Goal: Task Accomplishment & Management: Manage account settings

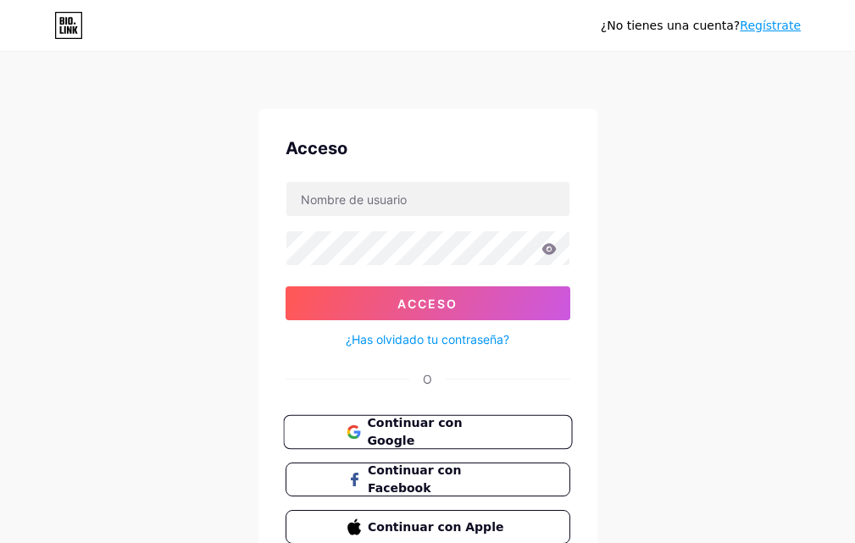
click at [462, 430] on font "Continuar con Google" at bounding box center [414, 432] width 95 height 32
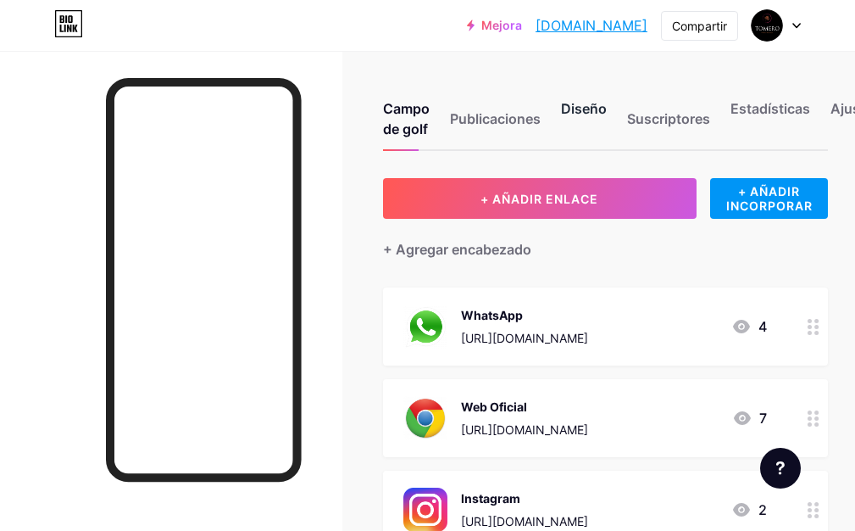
click at [585, 105] on font "Diseño" at bounding box center [584, 108] width 46 height 17
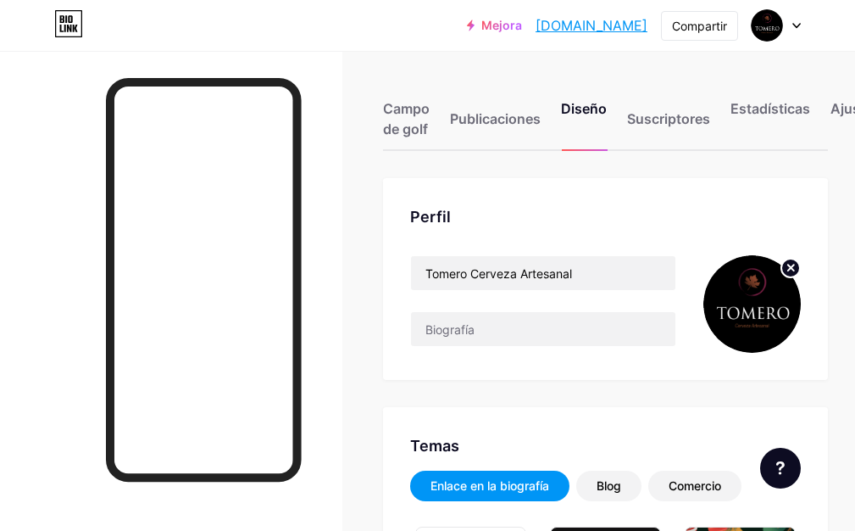
click at [800, 269] on circle at bounding box center [791, 268] width 19 height 19
type input "#2b0814"
type input "#000000"
type input "#ffffff"
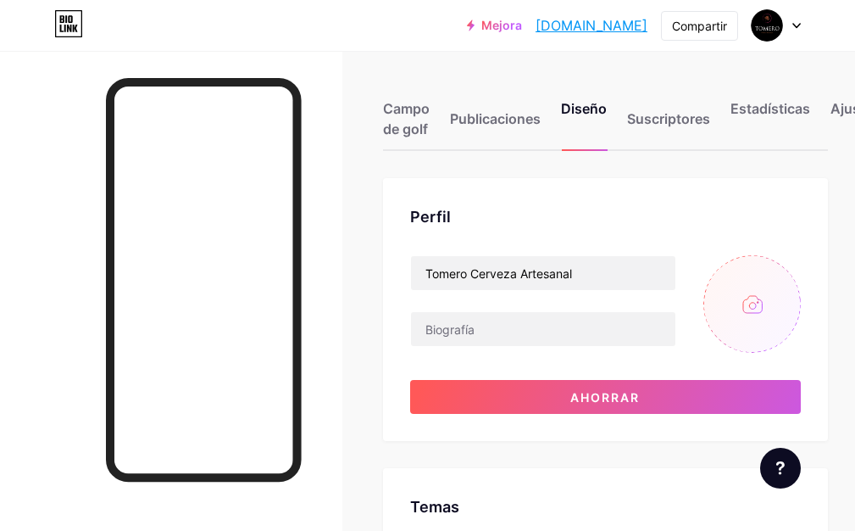
click at [752, 312] on input "file" at bounding box center [752, 303] width 97 height 97
type input "C:\fakepath\logo - Horcones - COPIA DEL VECTOR.jpg"
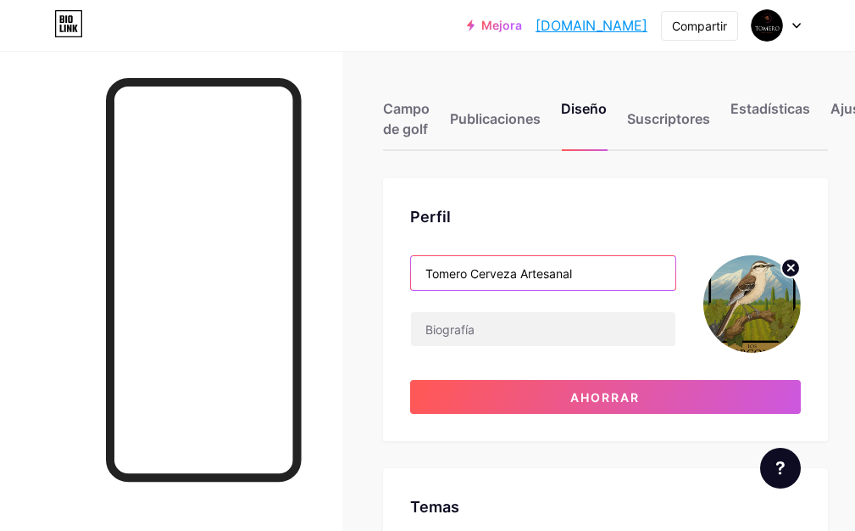
click at [590, 271] on input "Tomero Cerveza Artesanal" at bounding box center [543, 273] width 265 height 34
click at [472, 276] on input "Tomero Cerveza Artesanal" at bounding box center [543, 273] width 265 height 34
drag, startPoint x: 603, startPoint y: 277, endPoint x: 421, endPoint y: 287, distance: 181.7
click at [421, 287] on input "Tomero Cerveza Artesanal" at bounding box center [543, 273] width 265 height 34
type input "Los Horcones"
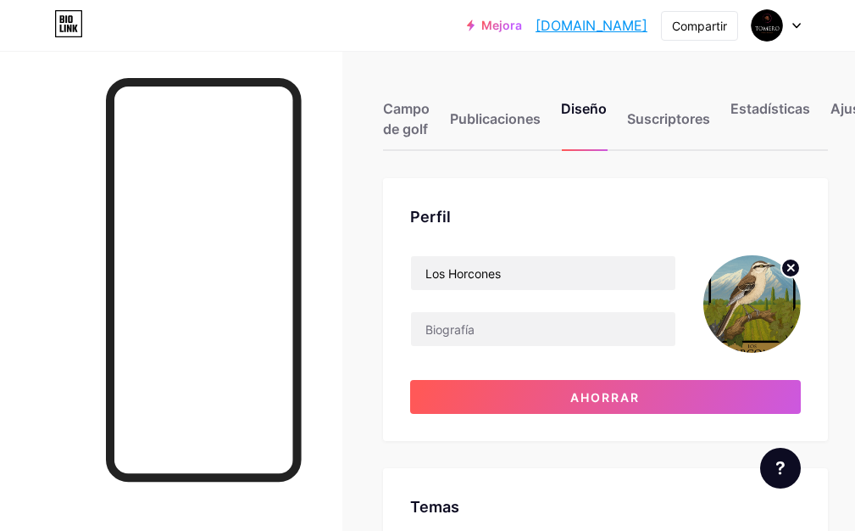
click at [526, 231] on div "Perfil Los Horcones Ahorrar" at bounding box center [605, 309] width 445 height 263
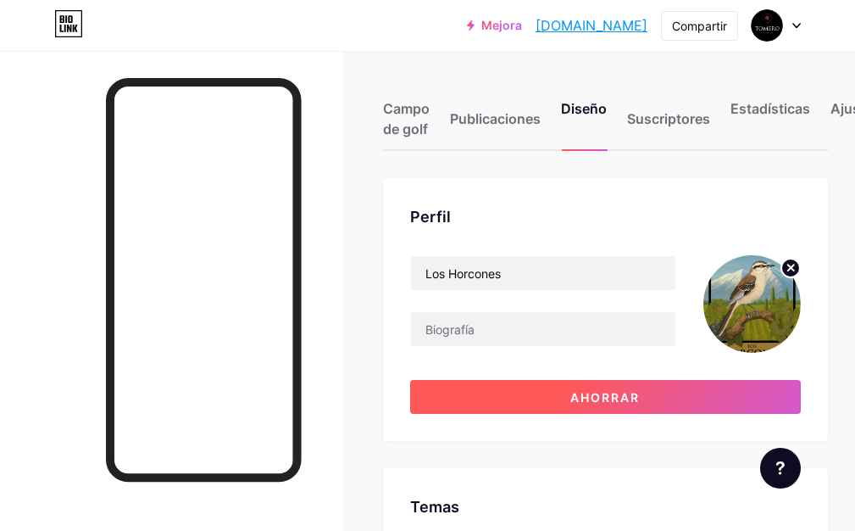
click at [618, 403] on font "Ahorrar" at bounding box center [606, 397] width 70 height 14
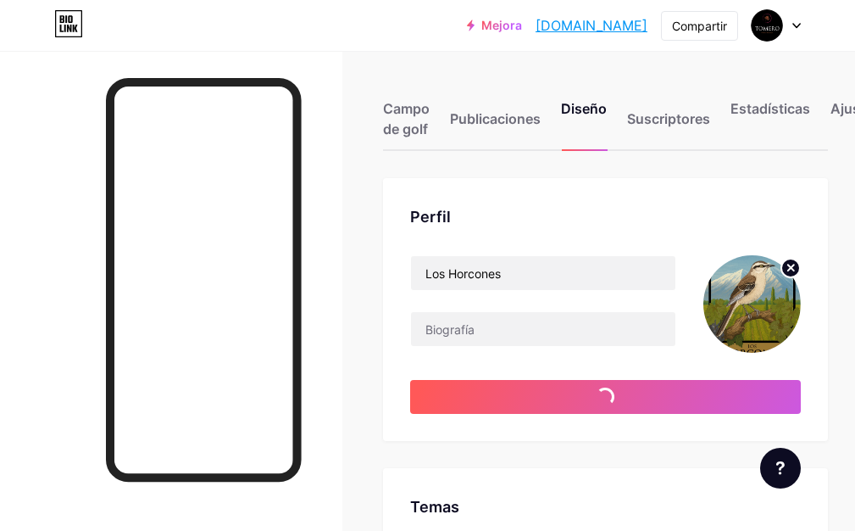
type input "#2b0814"
type input "#000000"
type input "#ffffff"
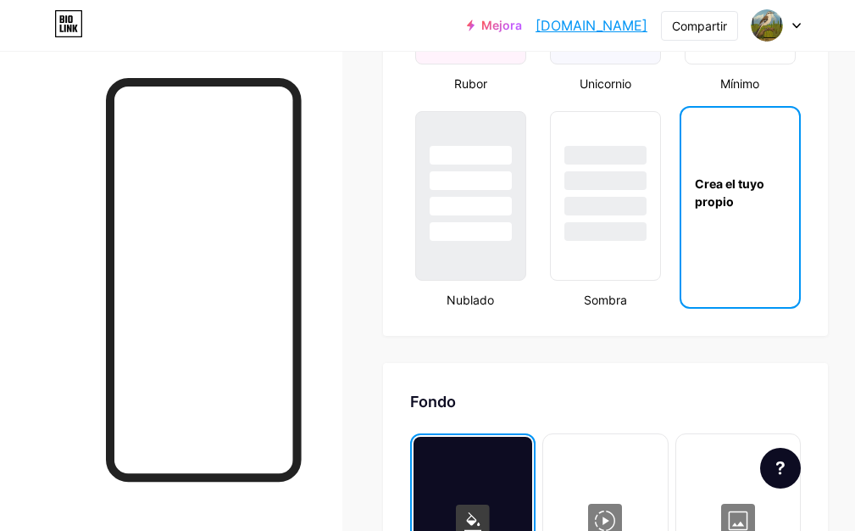
scroll to position [1950, 0]
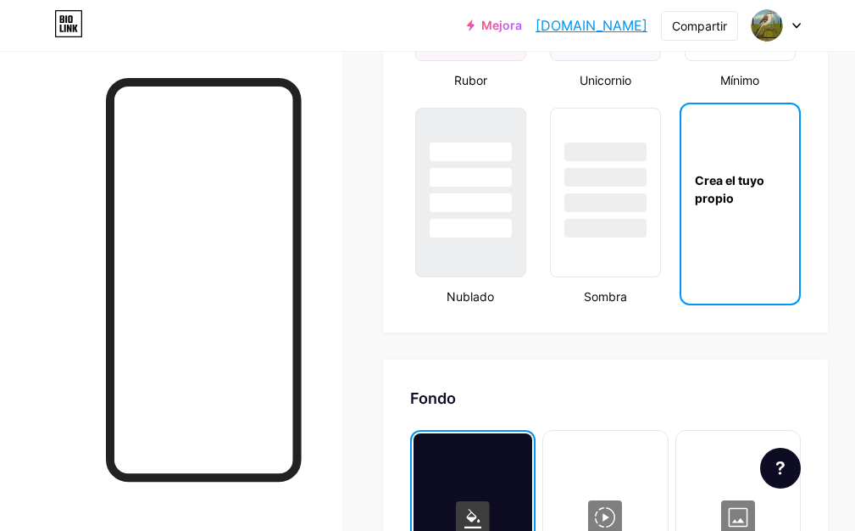
click at [755, 239] on div "Crea el tuyo propio" at bounding box center [741, 189] width 118 height 170
type input "#2b0814"
type input "#000000"
type input "#ffffff"
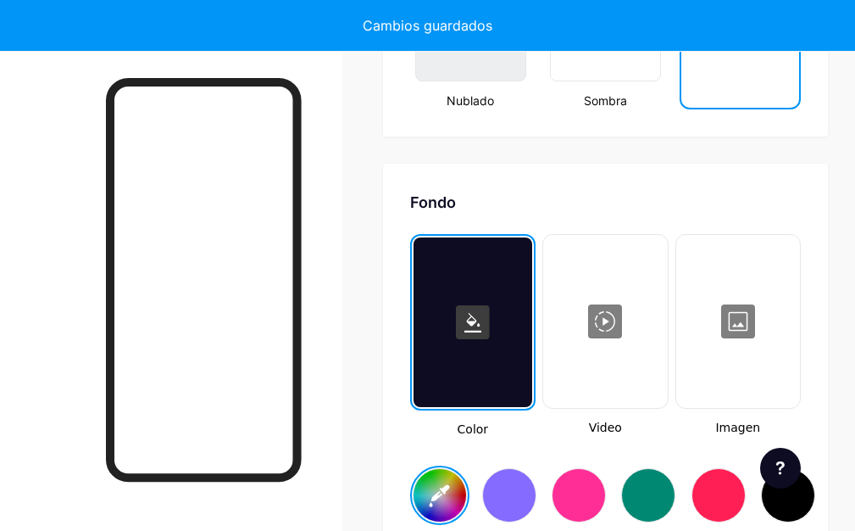
scroll to position [2242, 0]
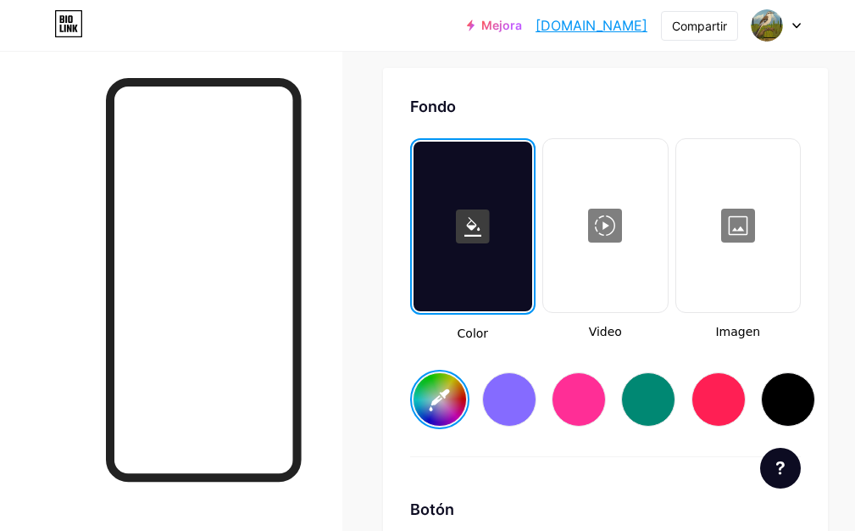
click at [456, 386] on input "#2b0814" at bounding box center [440, 399] width 53 height 53
type input "#2b0816"
type input "#000000"
type input "#ffffff"
type input "#2b0819"
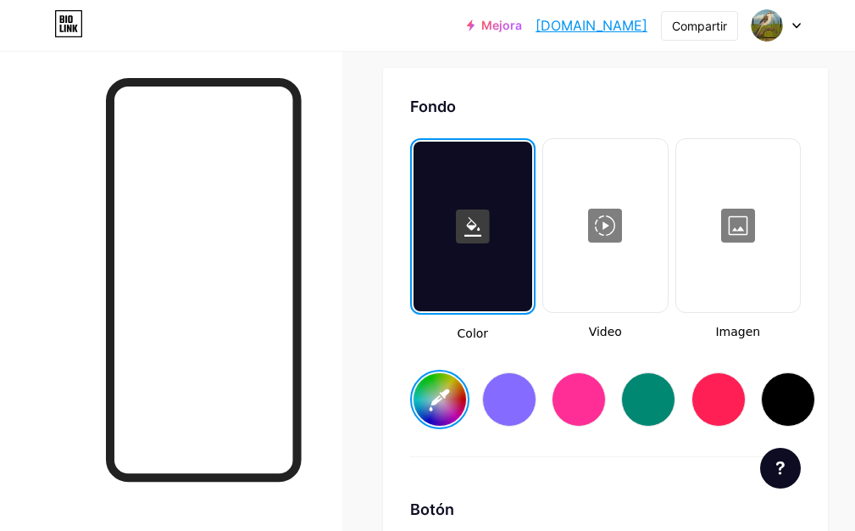
type input "#000000"
type input "#ffffff"
type input "#2b081b"
type input "#000000"
type input "#ffffff"
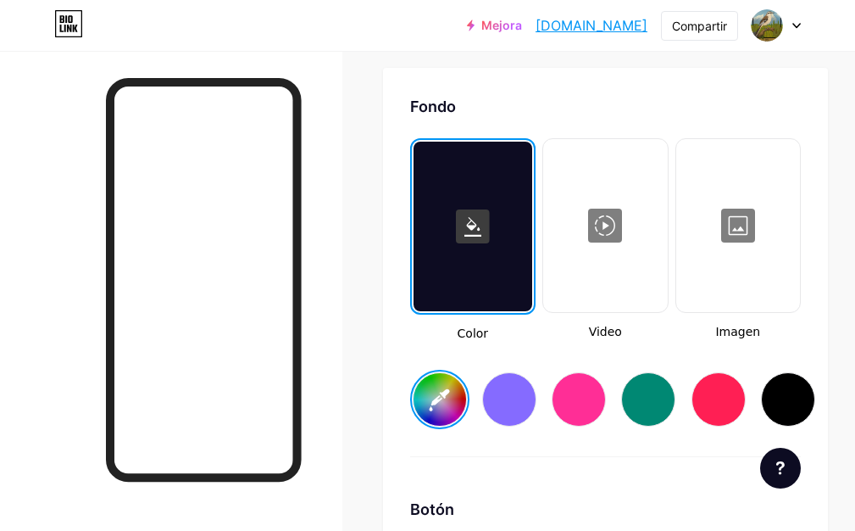
type input "#2b081c"
type input "#000000"
type input "#ffffff"
type input "#2b081e"
type input "#000000"
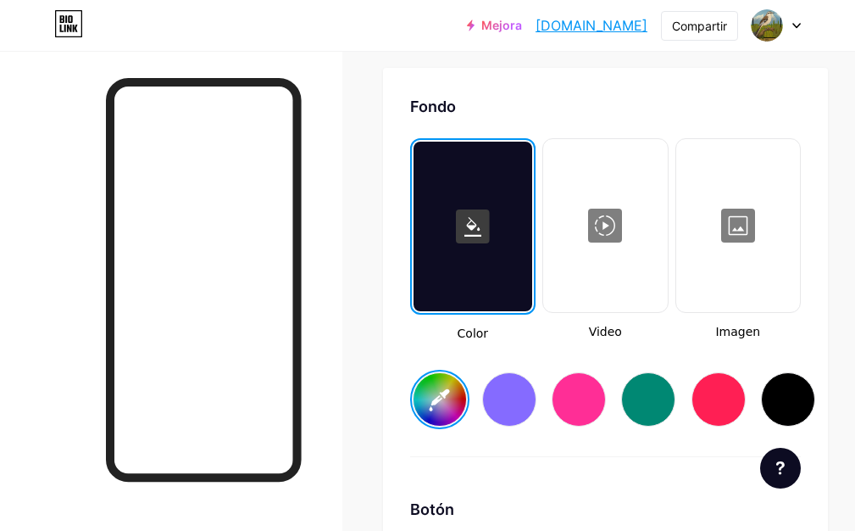
type input "#ffffff"
type input "#2b0822"
type input "#000000"
type input "#ffffff"
type input "#2b0823"
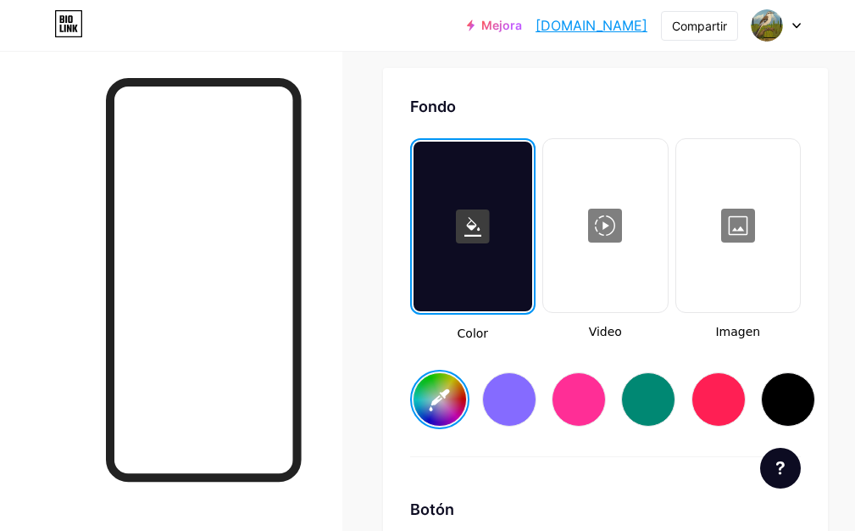
type input "#000000"
type input "#ffffff"
type input "#2b0825"
type input "#000000"
type input "#ffffff"
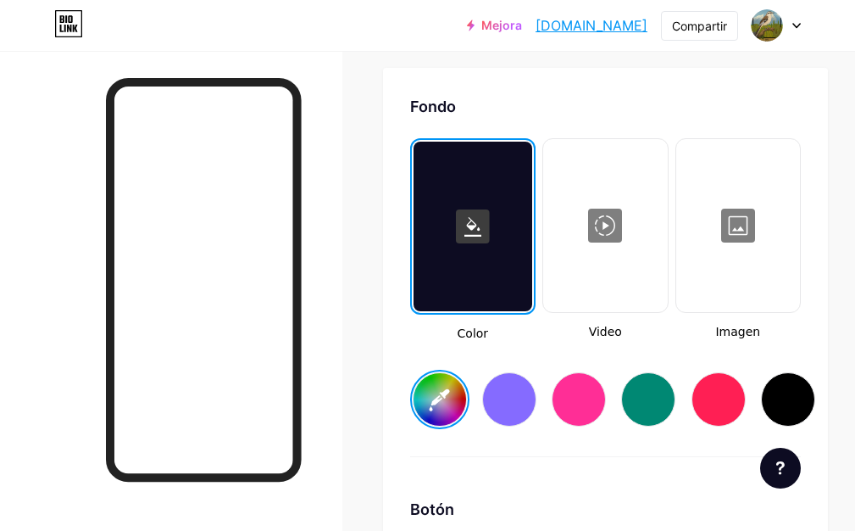
type input "#2b0826"
type input "#000000"
type input "#ffffff"
type input "#2b0828"
type input "#000000"
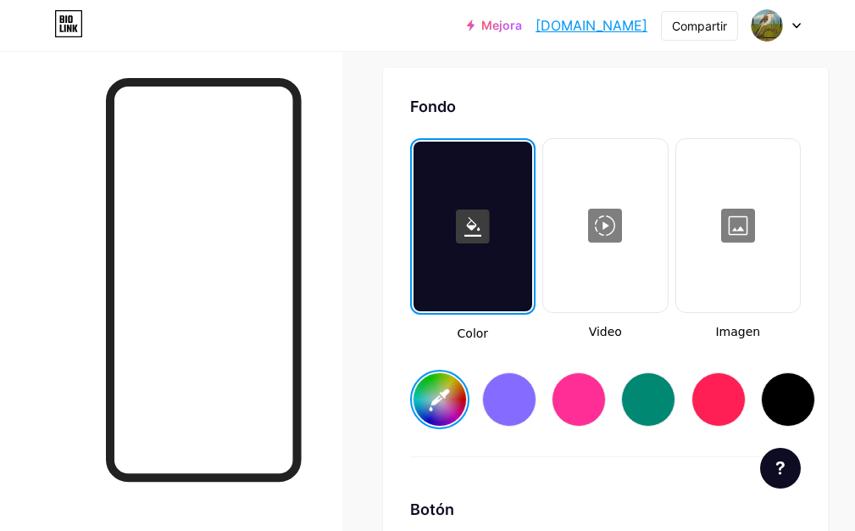
type input "#ffffff"
type input "#2b082a"
type input "#000000"
type input "#ffffff"
type input "#2b082b"
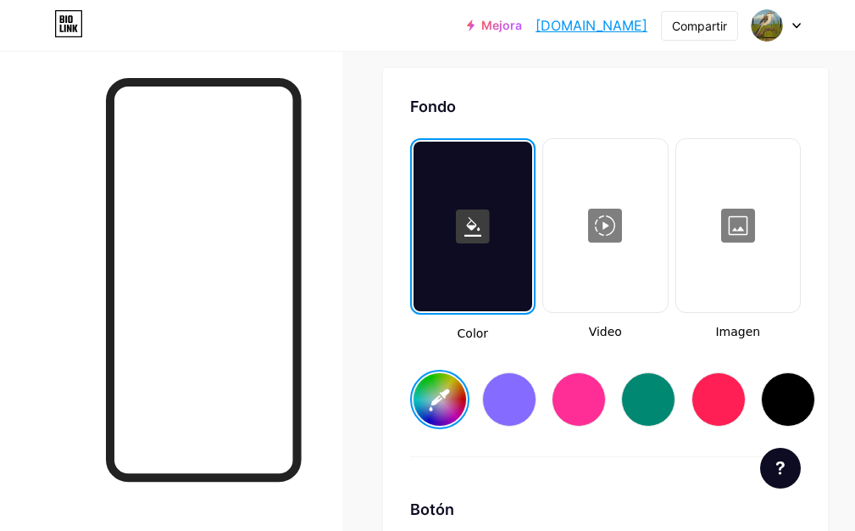
type input "#000000"
type input "#ffffff"
type input "#29082b"
type input "#000000"
type input "#ffffff"
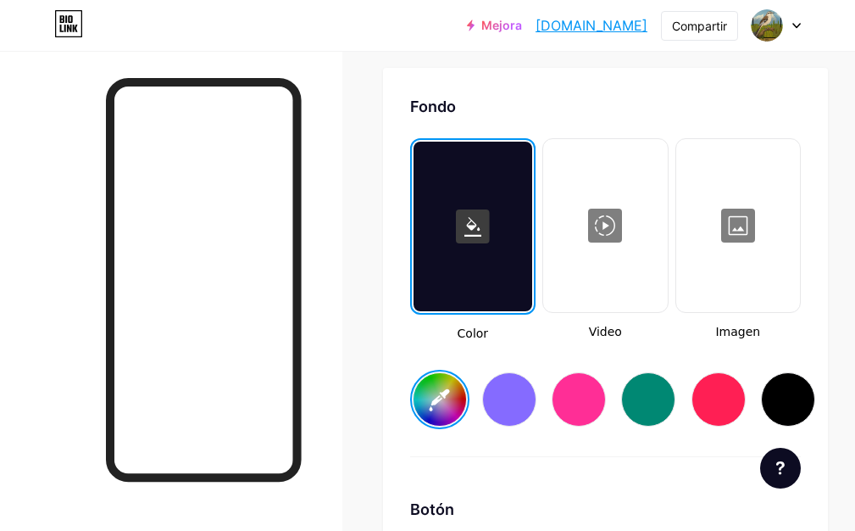
type input "#27082b"
type input "#000000"
type input "#ffffff"
type input "#25082b"
type input "#000000"
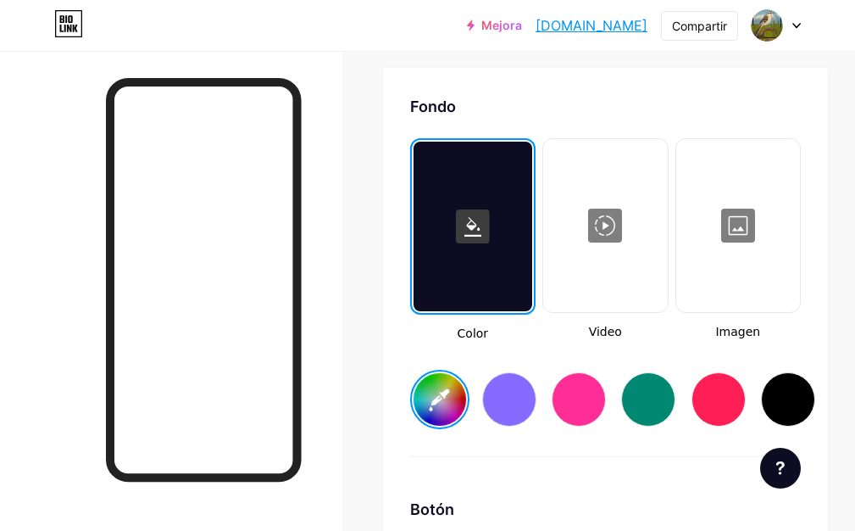
type input "#ffffff"
type input "#23082b"
type input "#000000"
type input "#ffffff"
type input "#20082b"
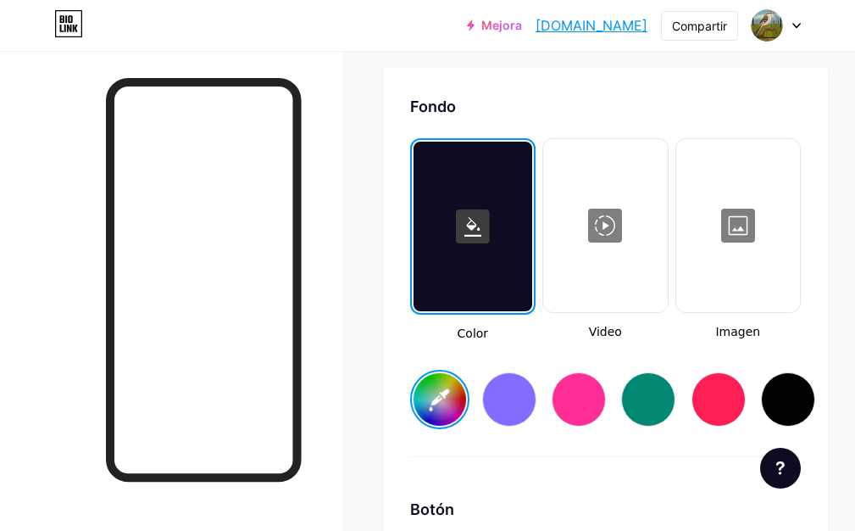
type input "#000000"
type input "#ffffff"
type input "#1f082b"
type input "#000000"
type input "#ffffff"
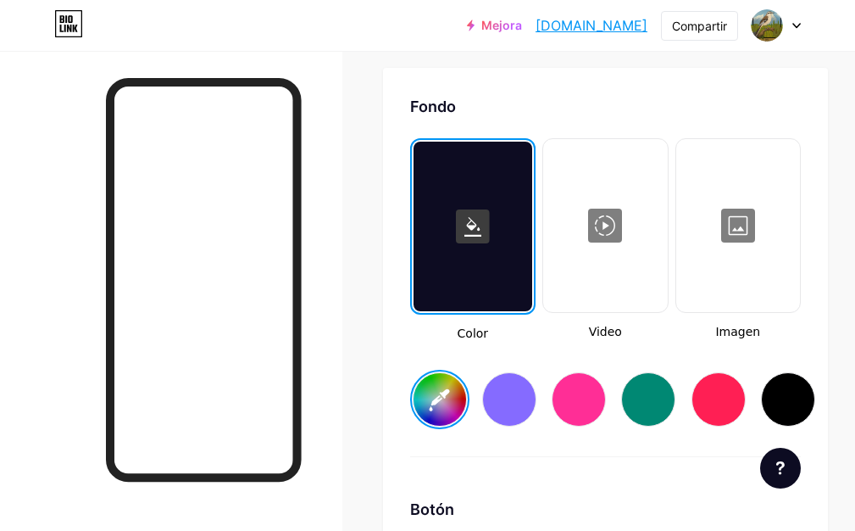
type input "#1d082b"
type input "#000000"
type input "#ffffff"
type input "#1b082b"
type input "#000000"
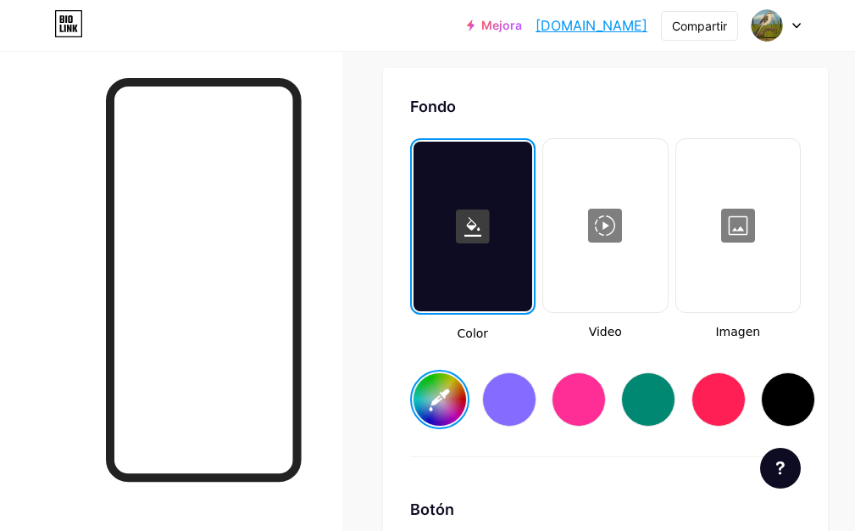
type input "#ffffff"
type input "#1a082b"
type input "#000000"
type input "#ffffff"
type input "#18082b"
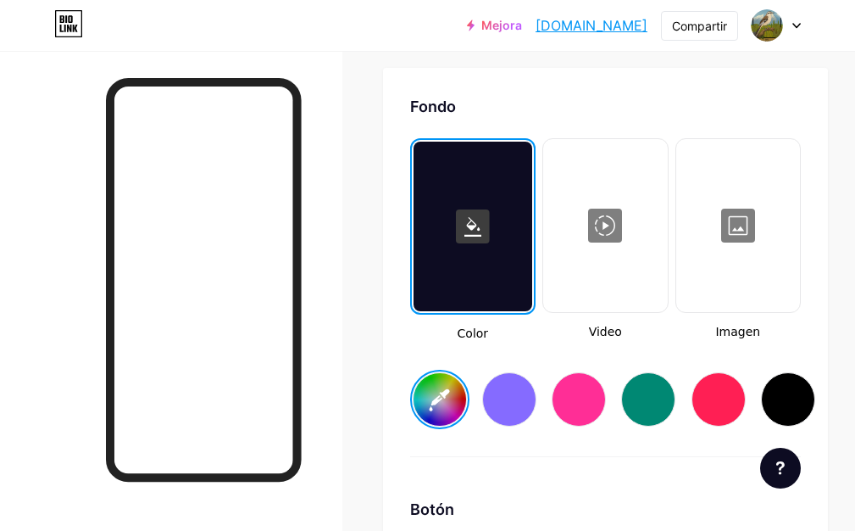
type input "#000000"
type input "#ffffff"
type input "#14082b"
type input "#000000"
type input "#ffffff"
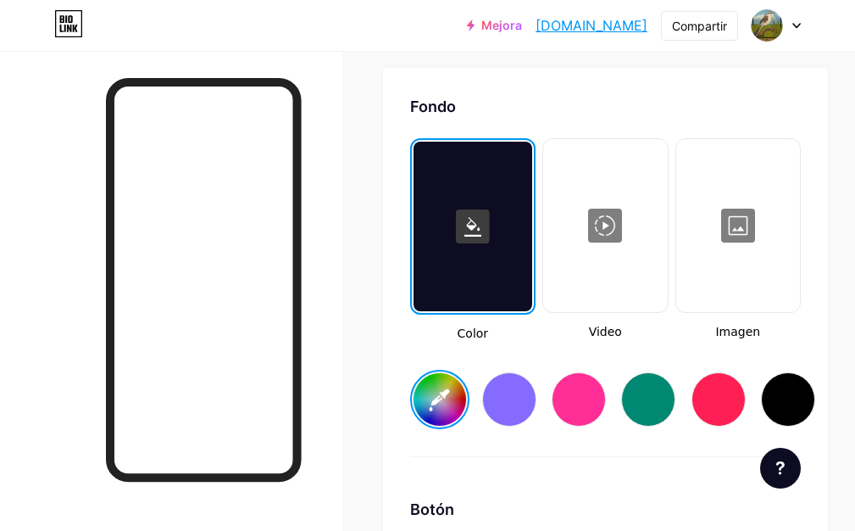
type input "#12082b"
type input "#000000"
type input "#ffffff"
type input "#11082b"
type input "#000000"
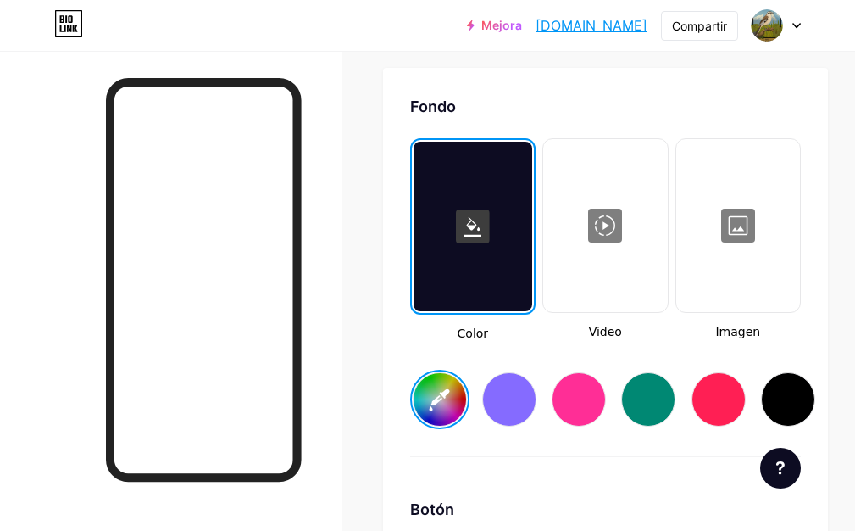
type input "#ffffff"
type input "#0e082b"
type input "#000000"
type input "#ffffff"
type input "#0c082b"
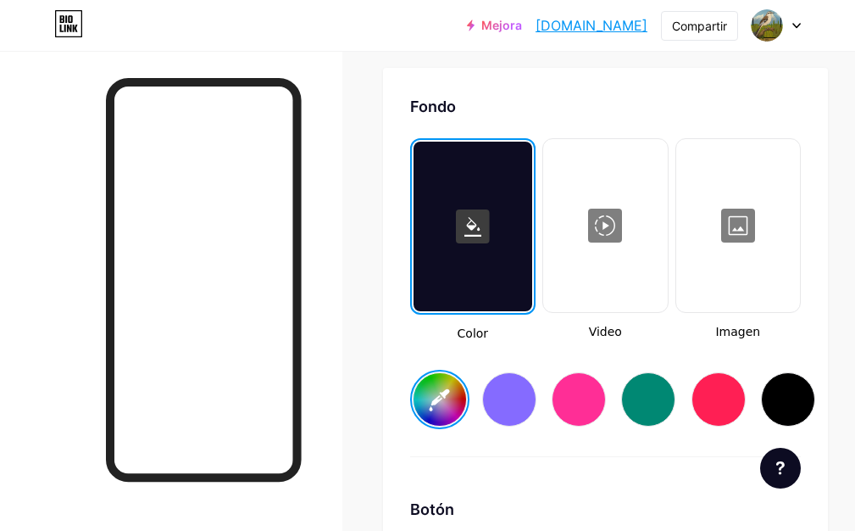
type input "#000000"
type input "#ffffff"
type input "#08082b"
type input "#000000"
type input "#ffffff"
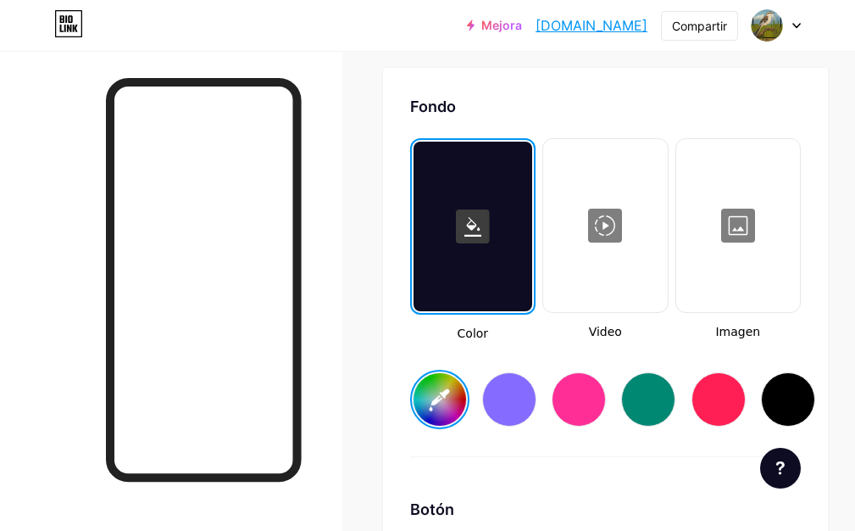
type input "#08092b"
type input "#000000"
type input "#ffffff"
type input "#080a2b"
type input "#000000"
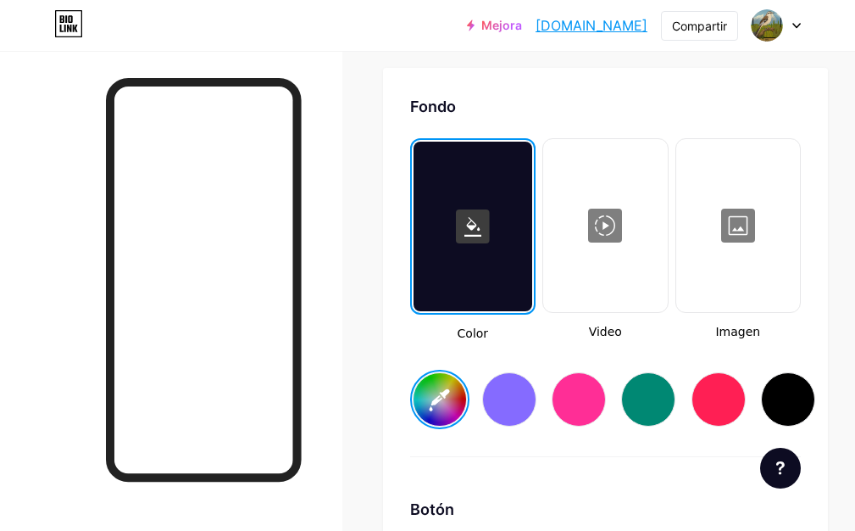
type input "#ffffff"
type input "#080c2b"
type input "#000000"
type input "#ffffff"
type input "#080e2b"
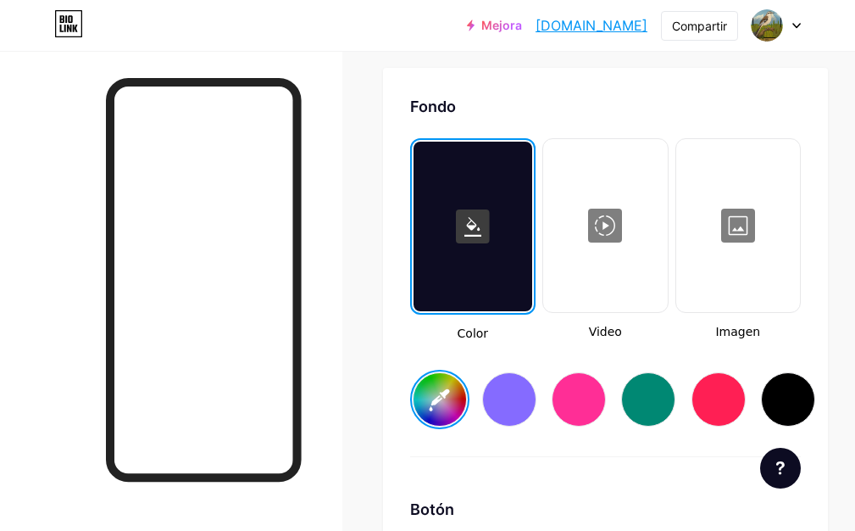
type input "#000000"
type input "#ffffff"
type input "#080f2b"
type input "#000000"
type input "#ffffff"
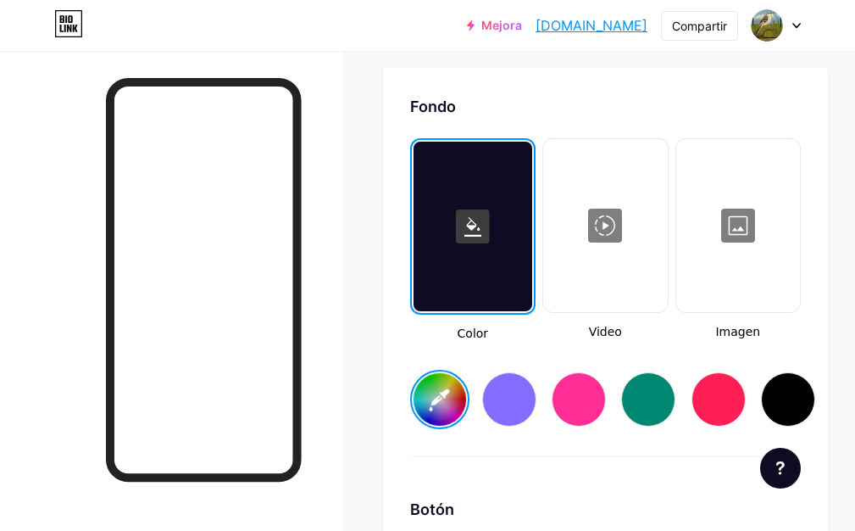
type input "#08112b"
type input "#000000"
type input "#ffffff"
type input "#08142b"
type input "#000000"
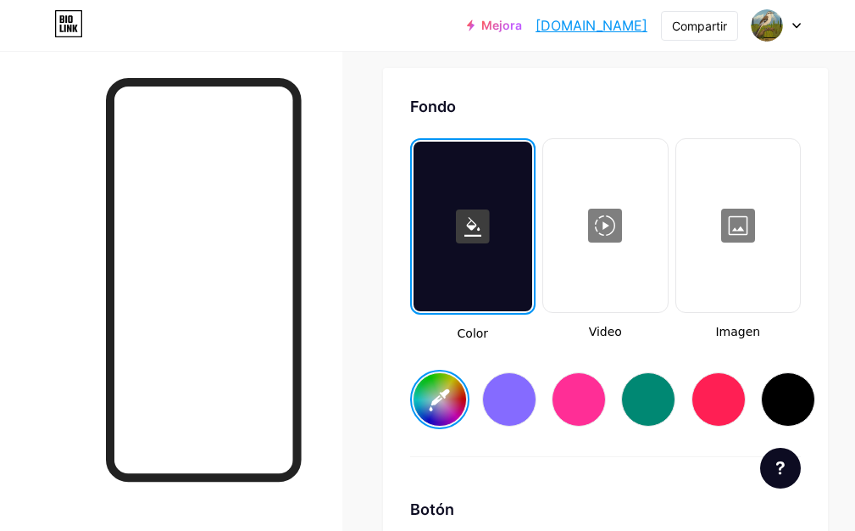
type input "#ffffff"
type input "#08152b"
type input "#000000"
type input "#ffffff"
type input "#08172b"
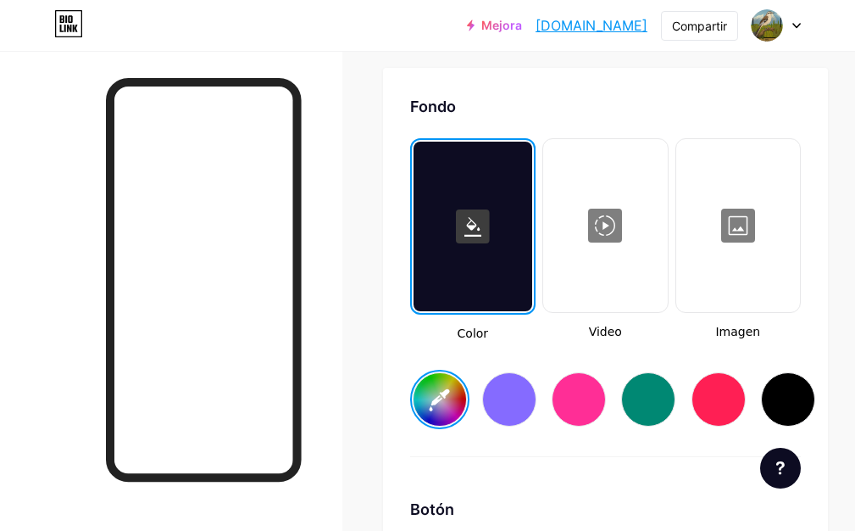
type input "#000000"
type input "#ffffff"
type input "#08192b"
type input "#000000"
type input "#ffffff"
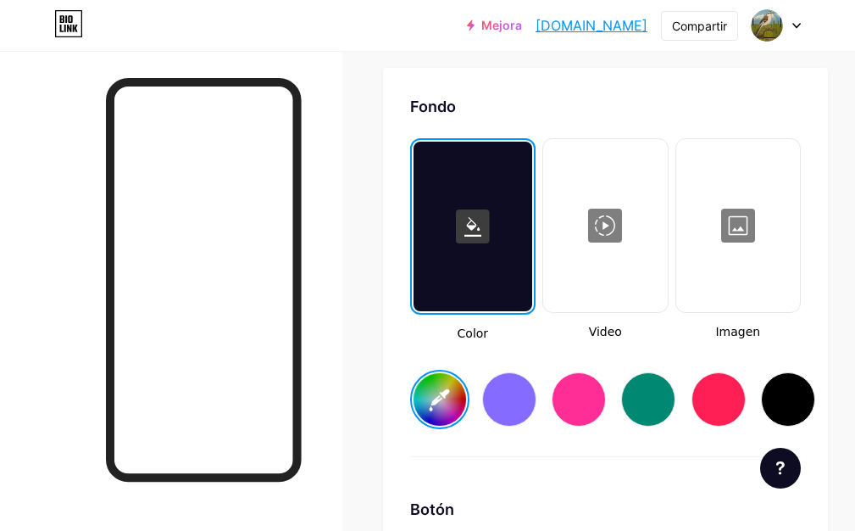
type input "#081c2b"
type input "#000000"
type input "#ffffff"
type input "#081e2b"
type input "#000000"
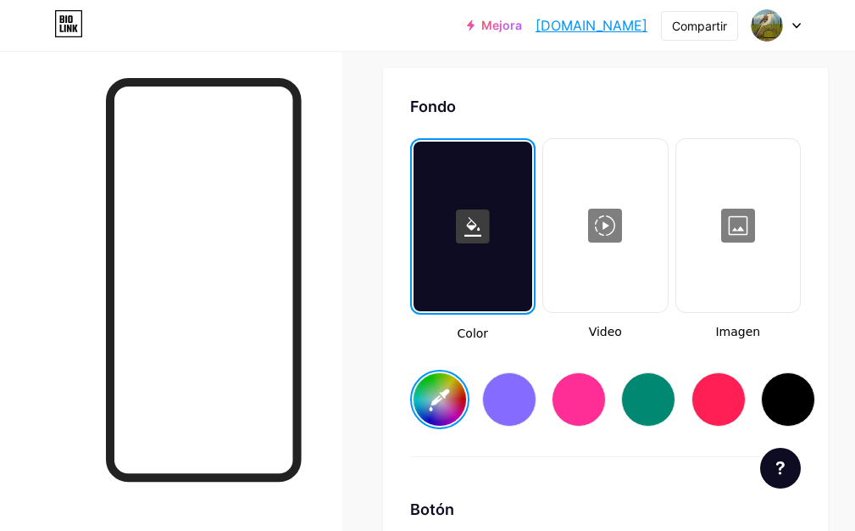
type input "#ffffff"
type input "#081f2b"
type input "#000000"
type input "#ffffff"
type input "#08212b"
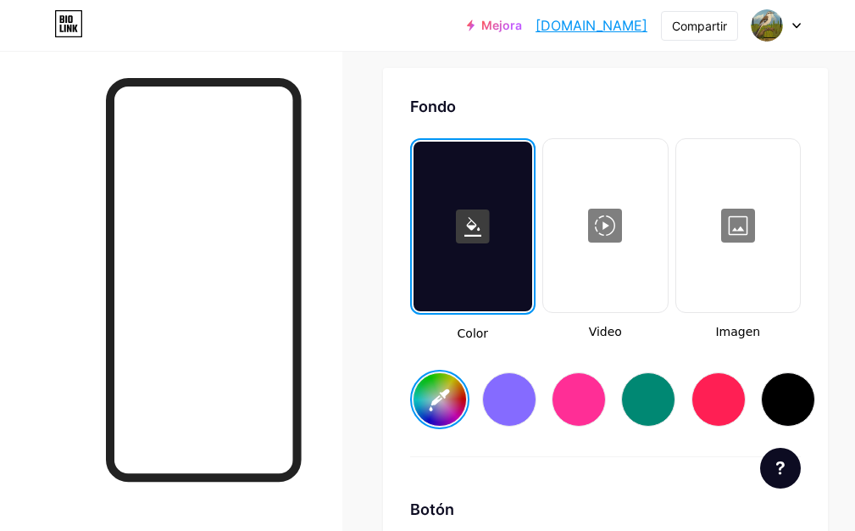
type input "#000000"
type input "#ffffff"
type input "#08222b"
type input "#000000"
type input "#ffffff"
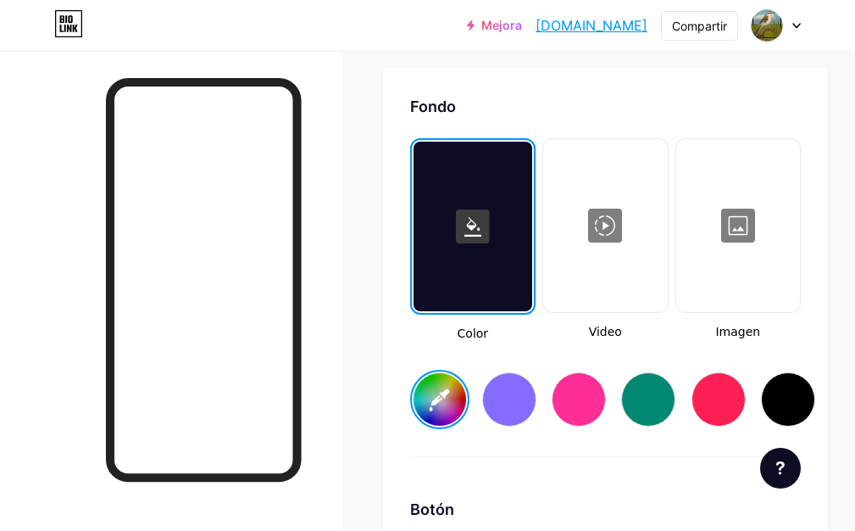
type input "#08242b"
type input "#000000"
type input "#ffffff"
type input "#08252b"
type input "#000000"
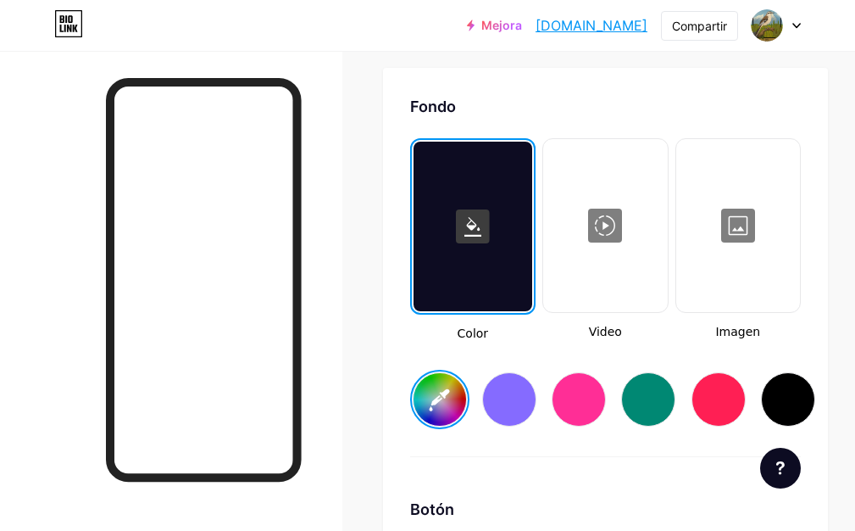
type input "#ffffff"
type input "#08272b"
type input "#000000"
type input "#ffffff"
type input "#082b2b"
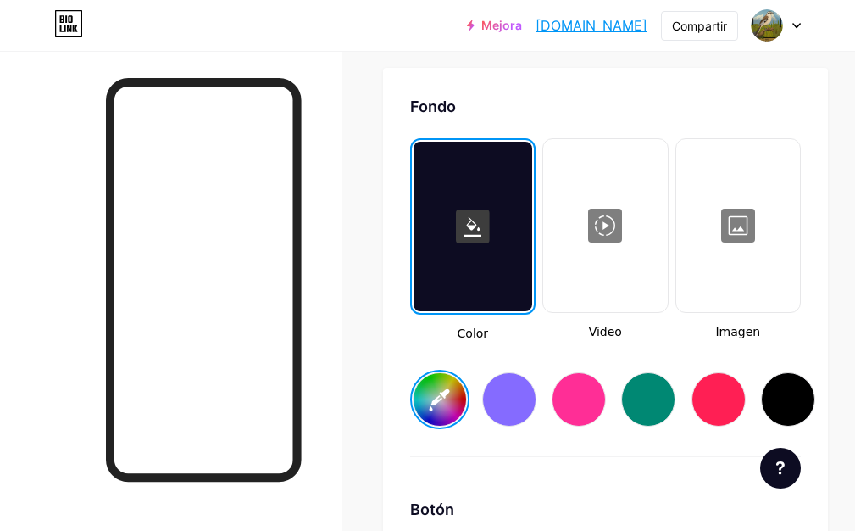
type input "#000000"
type input "#ffffff"
type input "#082b29"
type input "#000000"
type input "#ffffff"
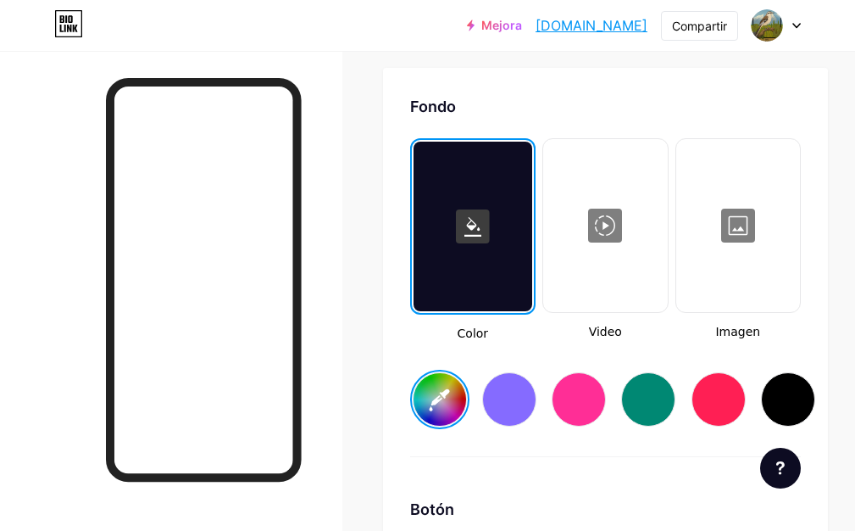
type input "#082b29"
type input "#000000"
type input "#ffffff"
type input "#0b3734"
type input "#000000"
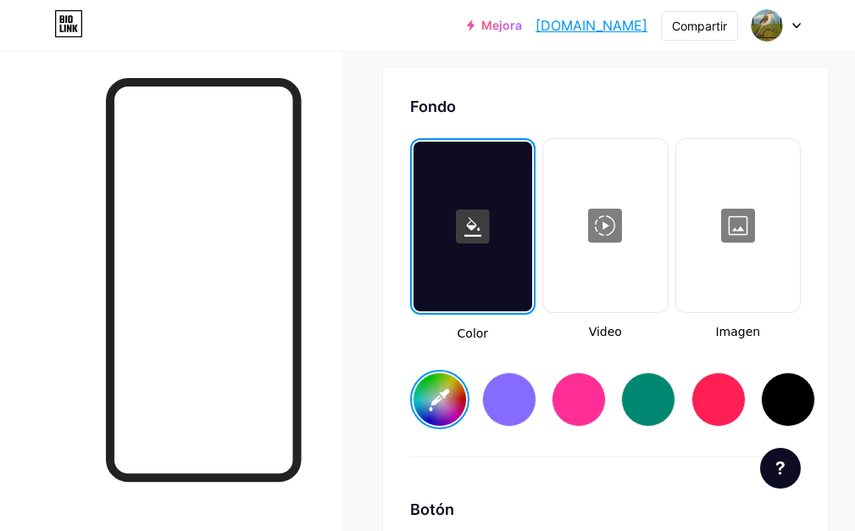
type input "#ffffff"
type input "#0a3331"
type input "#000000"
type input "#ffffff"
type input "#000000"
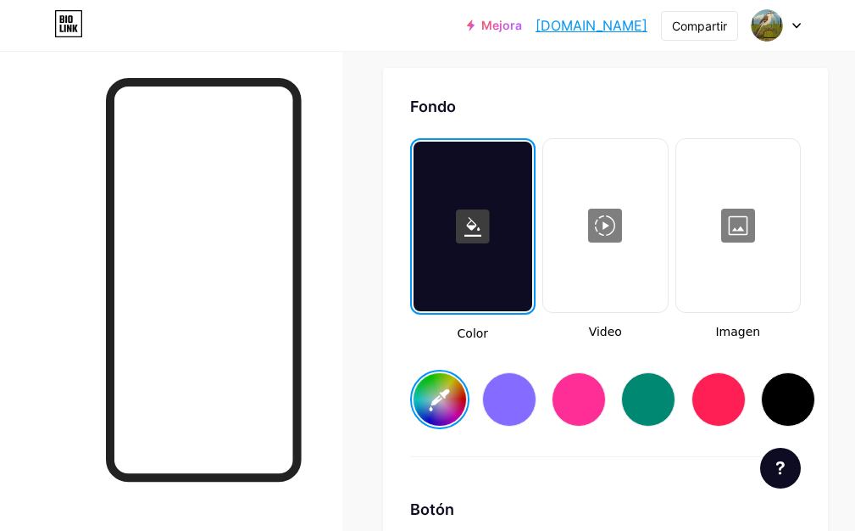
type input "#ffffff"
type input "#0a3835"
type input "#000000"
type input "#ffffff"
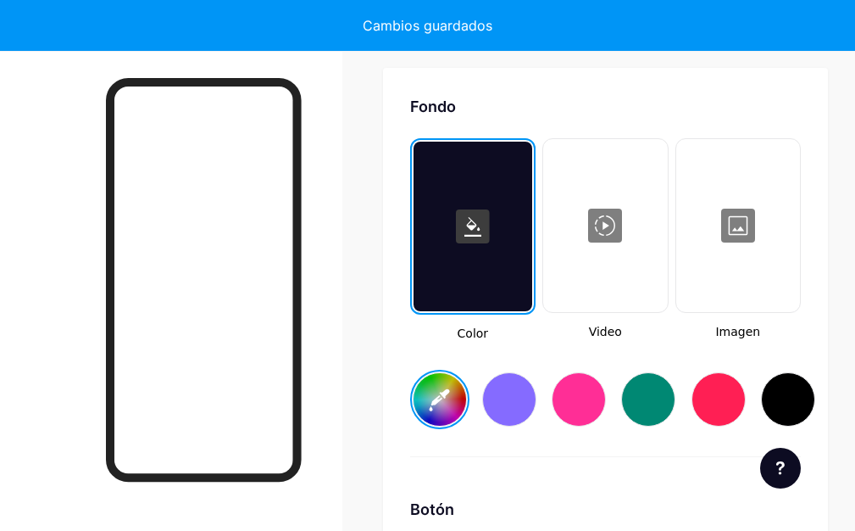
type input "#0b3c39"
type input "#000000"
type input "#ffffff"
type input "#0a3d3a"
type input "#000000"
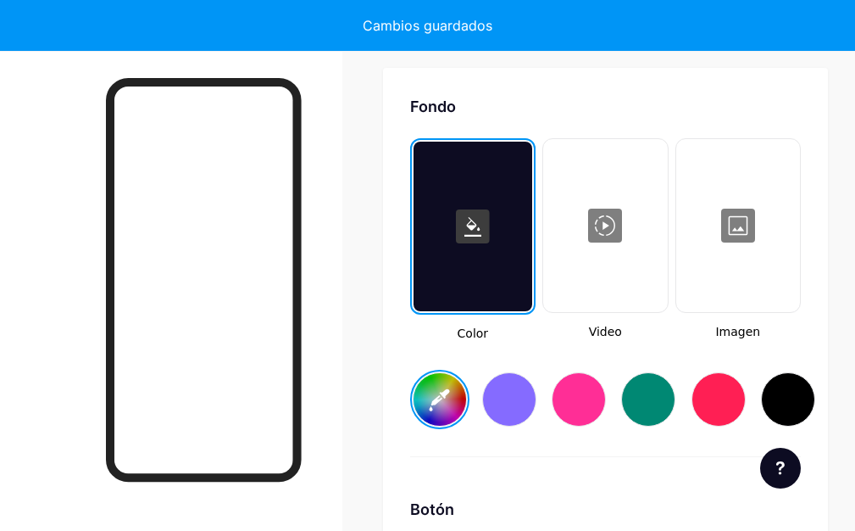
type input "#ffffff"
type input "#0b413e"
type input "#000000"
type input "#ffffff"
type input "#0c413d"
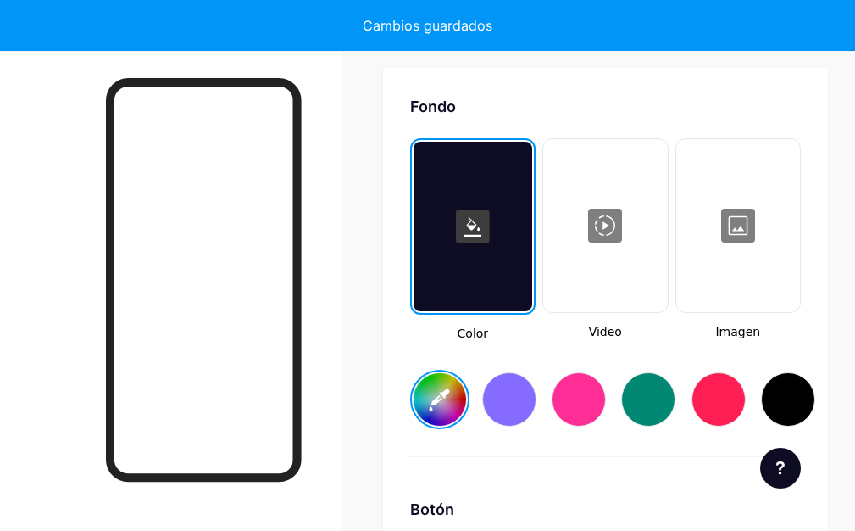
type input "#000000"
type input "#ffffff"
type input "#0c4642"
type input "#000000"
type input "#ffffff"
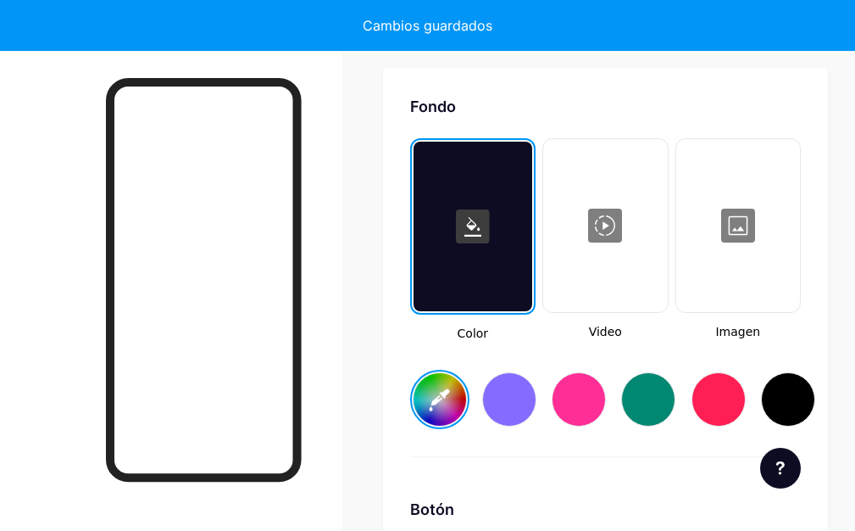
type input "#0c4b47"
type input "#000000"
type input "#ffffff"
type input "#0c4f4b"
type input "#000000"
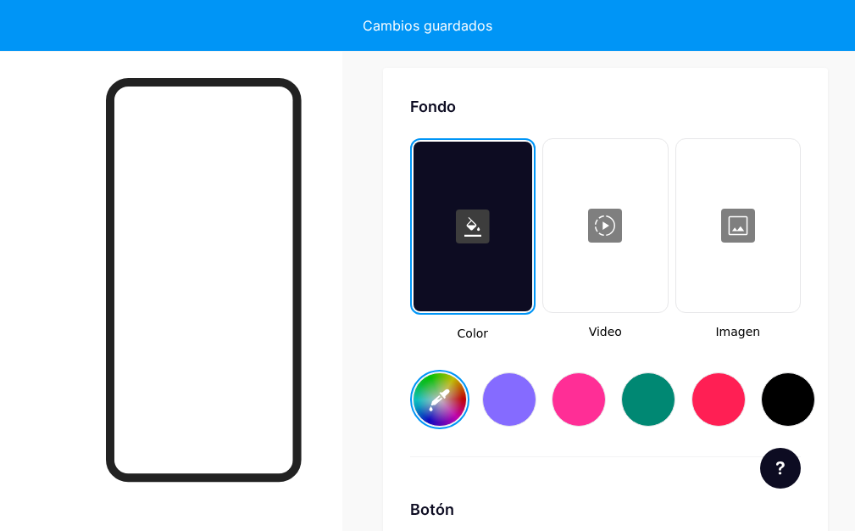
type input "#ffffff"
type input "#0c504b"
type input "#000000"
type input "#ffffff"
type input "#0c5550"
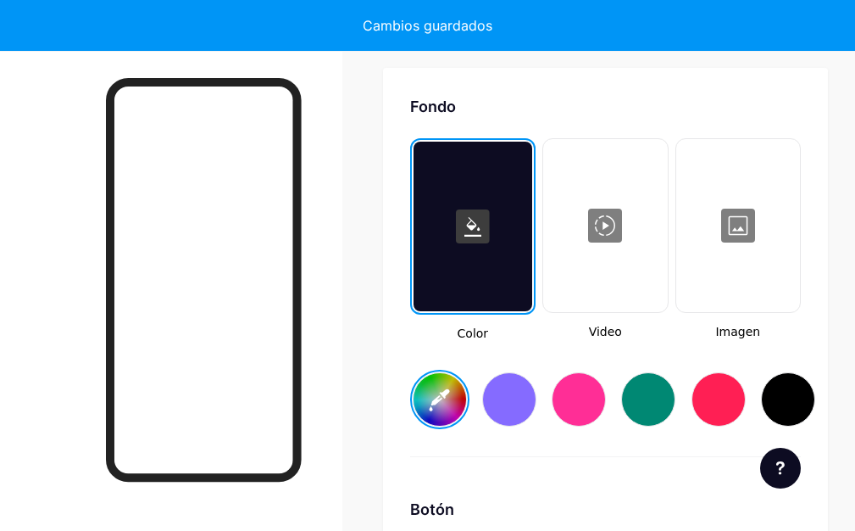
type input "#000000"
type input "#ffffff"
type input "#0d5954"
type input "#000000"
type input "#ffffff"
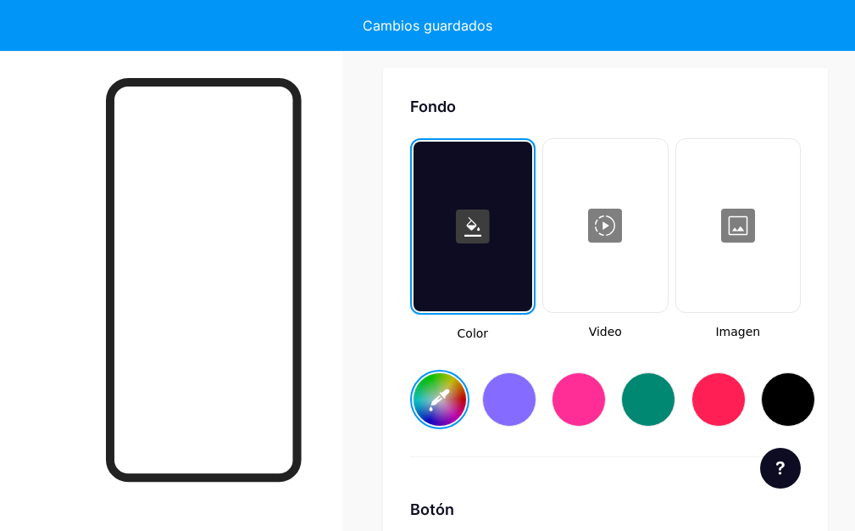
type input "#0e5d58"
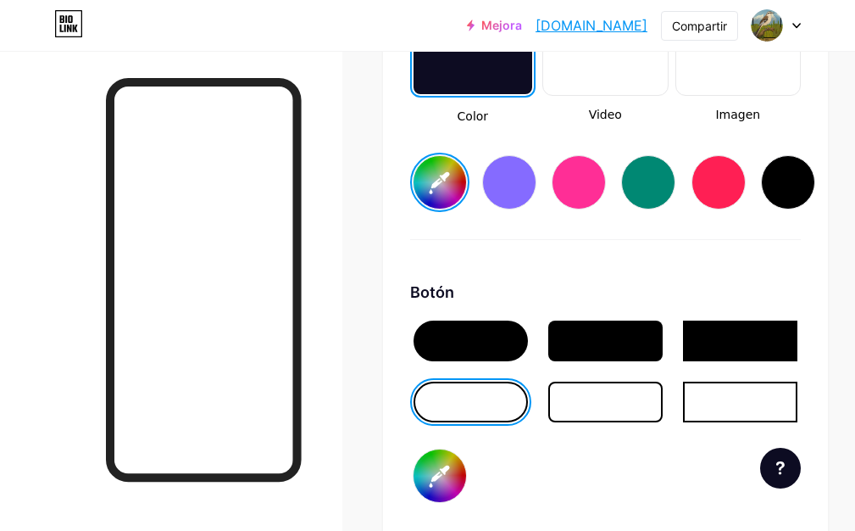
scroll to position [2496, 0]
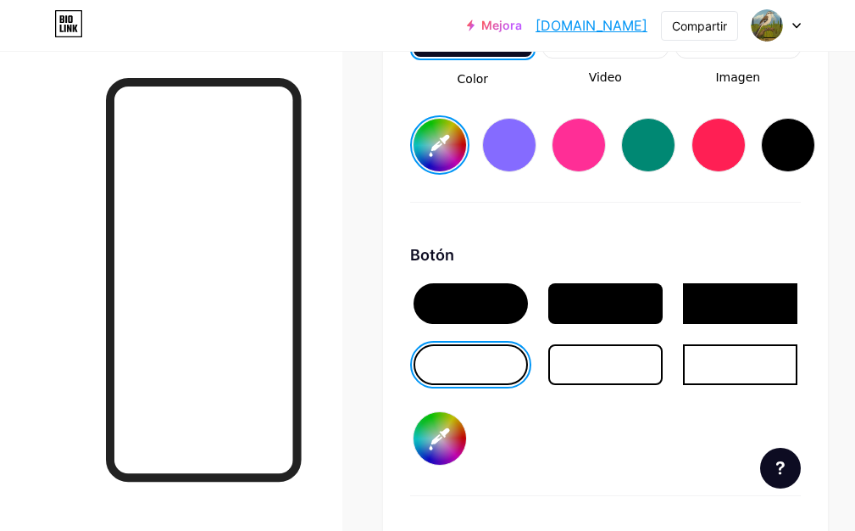
click at [427, 431] on input "#000000" at bounding box center [440, 438] width 53 height 53
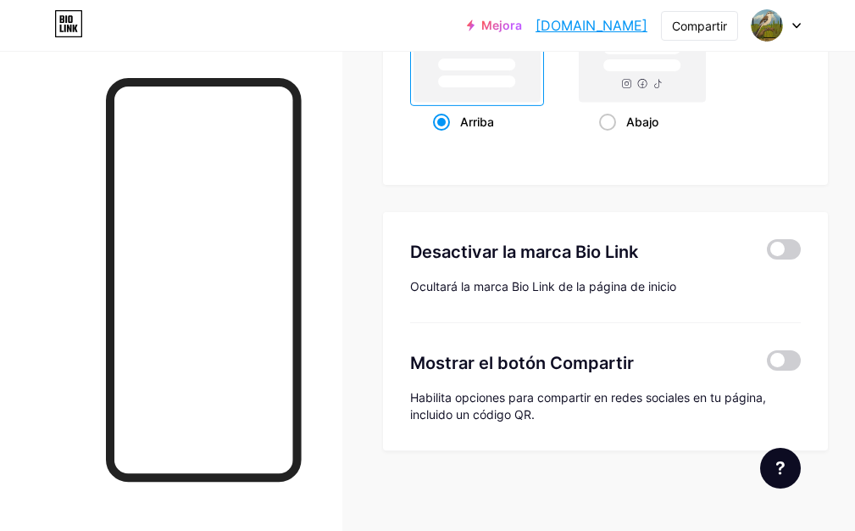
scroll to position [3434, 0]
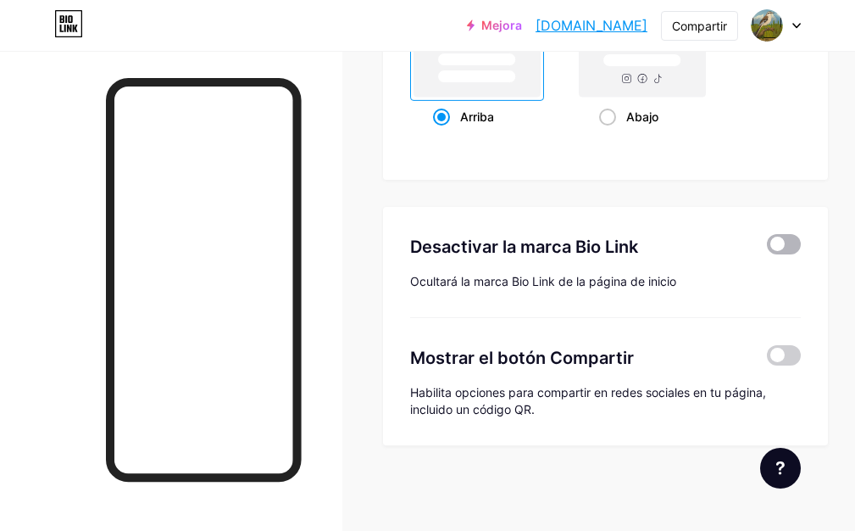
click at [796, 247] on span at bounding box center [784, 244] width 34 height 20
click at [767, 248] on input "checkbox" at bounding box center [767, 248] width 0 height 0
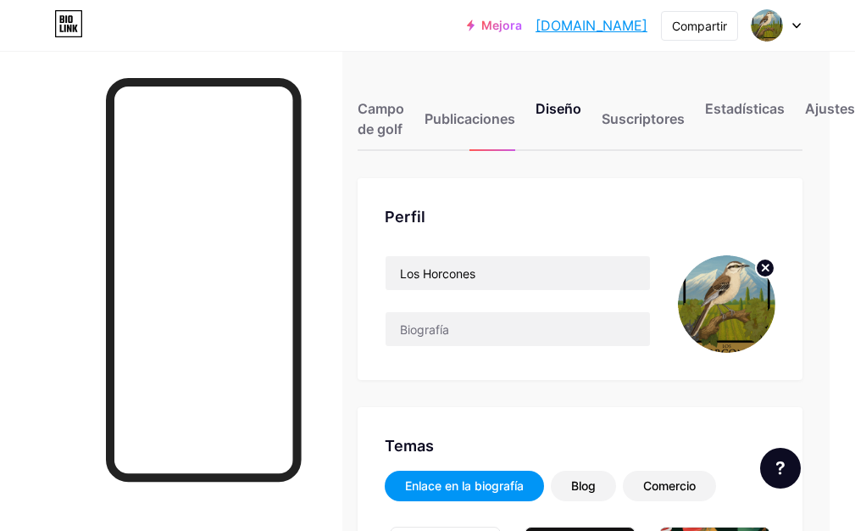
scroll to position [0, 31]
click at [833, 100] on font "Ajustes" at bounding box center [830, 108] width 50 height 17
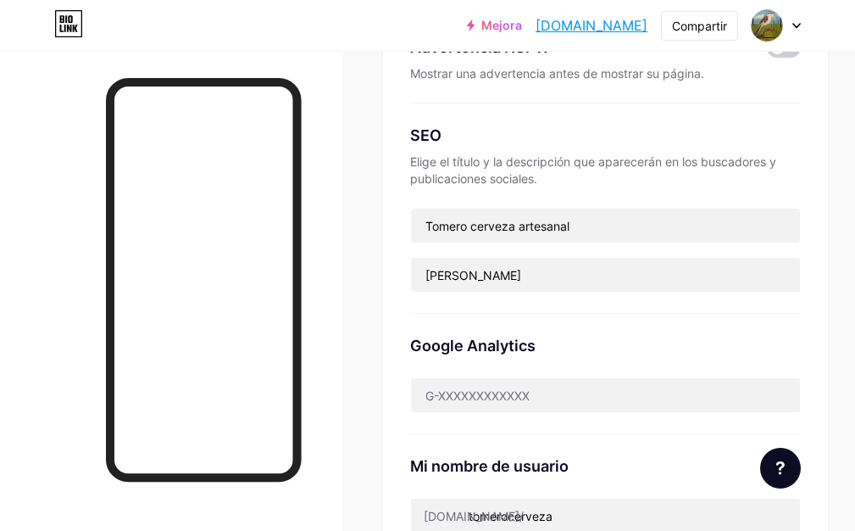
scroll to position [339, 0]
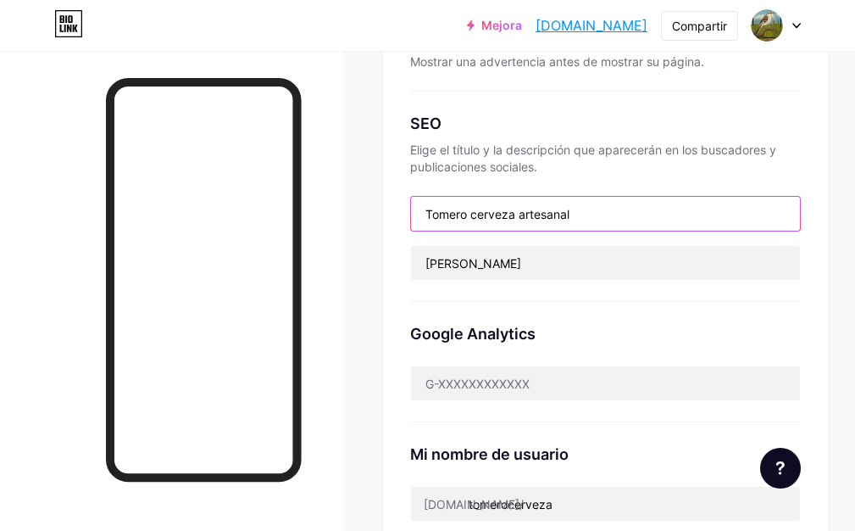
drag, startPoint x: 591, startPoint y: 210, endPoint x: 415, endPoint y: 214, distance: 175.5
click at [415, 214] on input "Tomero cerveza artesanal" at bounding box center [605, 214] width 389 height 34
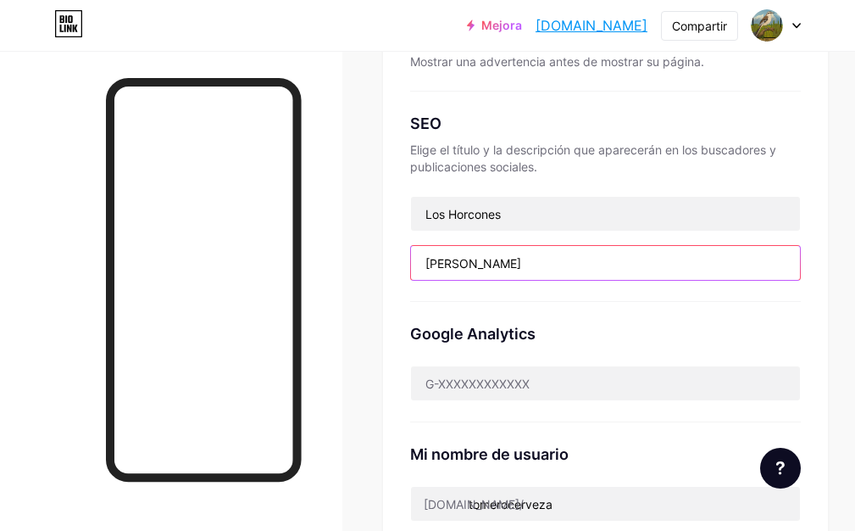
drag, startPoint x: 445, startPoint y: 263, endPoint x: 409, endPoint y: 263, distance: 36.5
click at [409, 263] on div "Enlace preferido Esta es una decisión estética. Ambos enlaces son utilizables. …" at bounding box center [605, 224] width 445 height 771
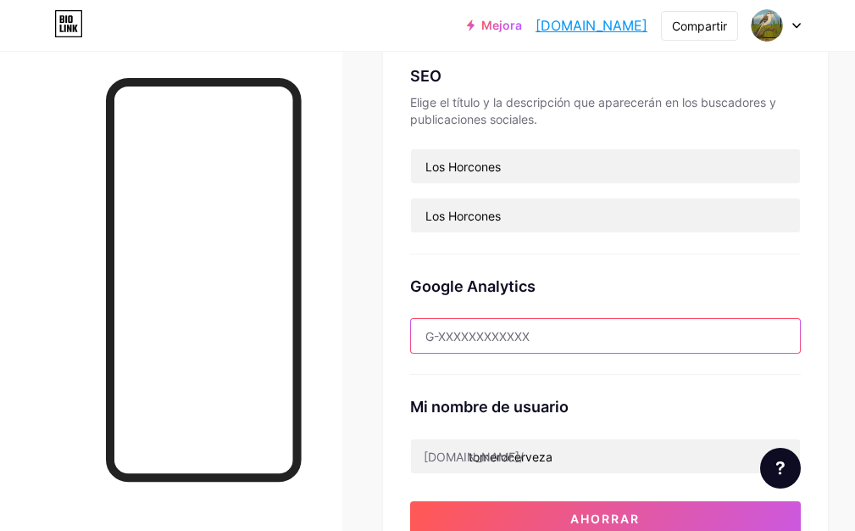
scroll to position [424, 0]
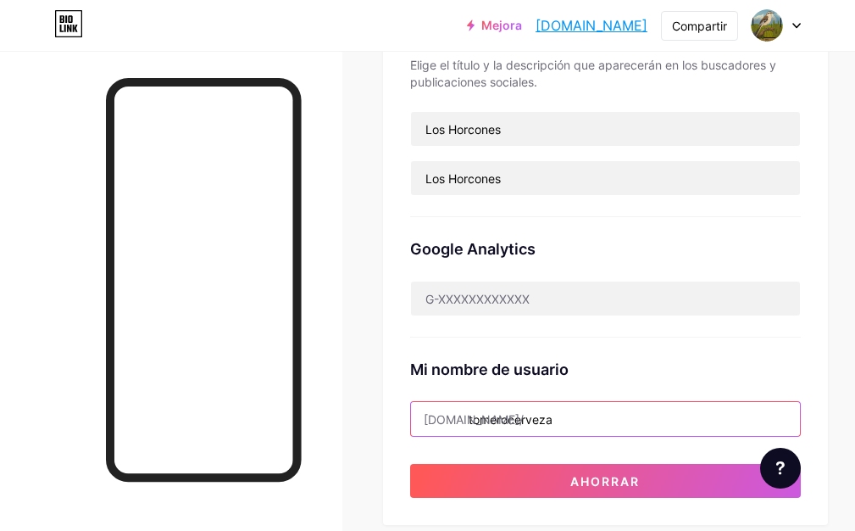
drag, startPoint x: 566, startPoint y: 418, endPoint x: 476, endPoint y: 420, distance: 90.7
click at [476, 420] on input "tomerocerveza" at bounding box center [605, 419] width 389 height 34
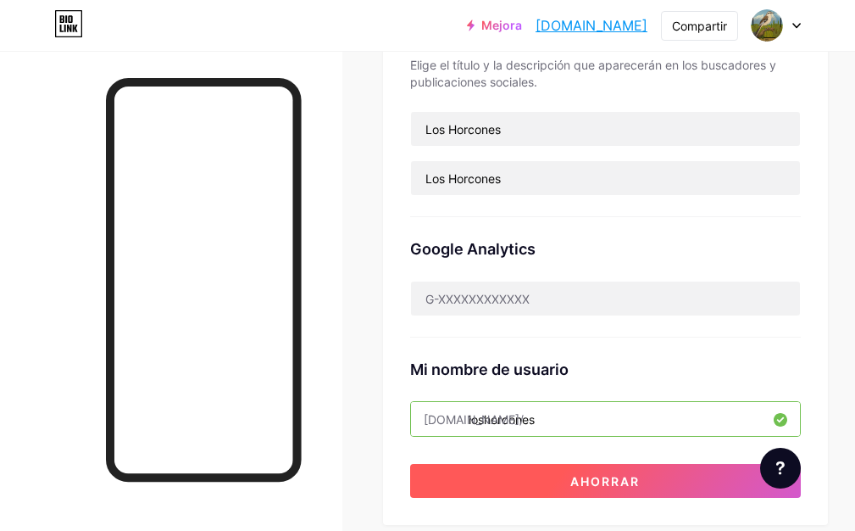
click at [625, 483] on font "Ahorrar" at bounding box center [606, 481] width 70 height 14
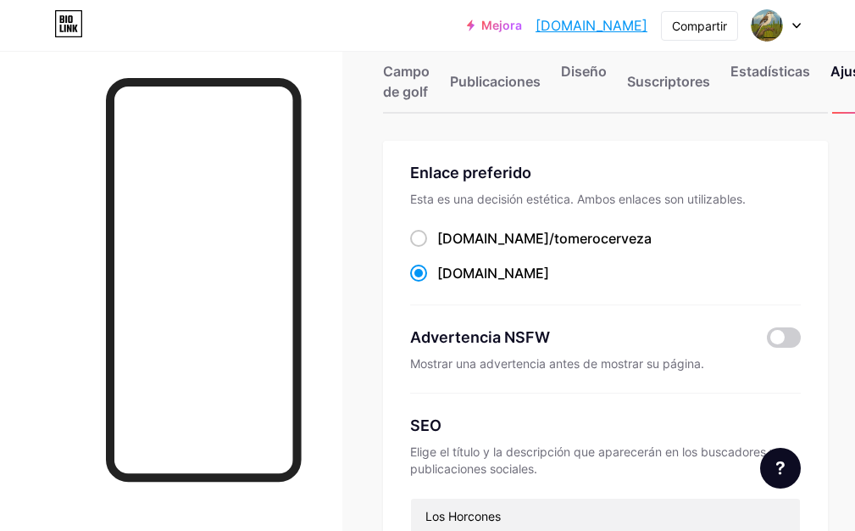
scroll to position [0, 0]
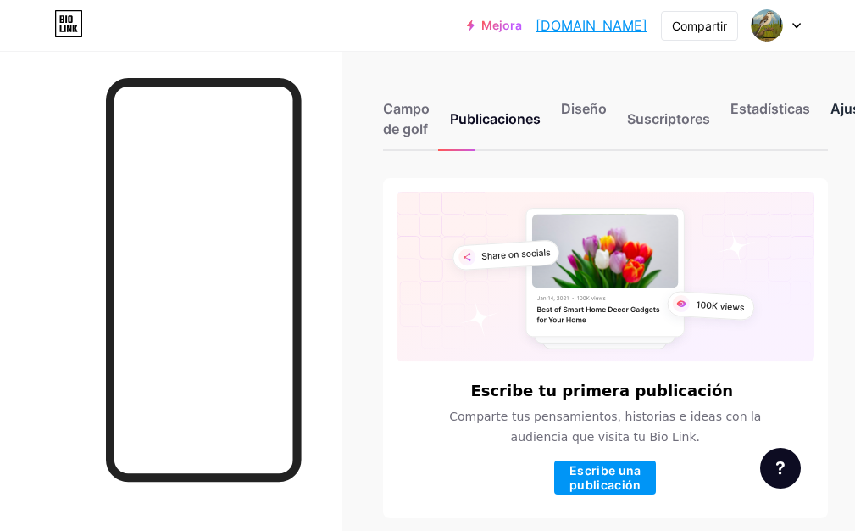
click at [838, 113] on font "Ajustes" at bounding box center [856, 108] width 50 height 17
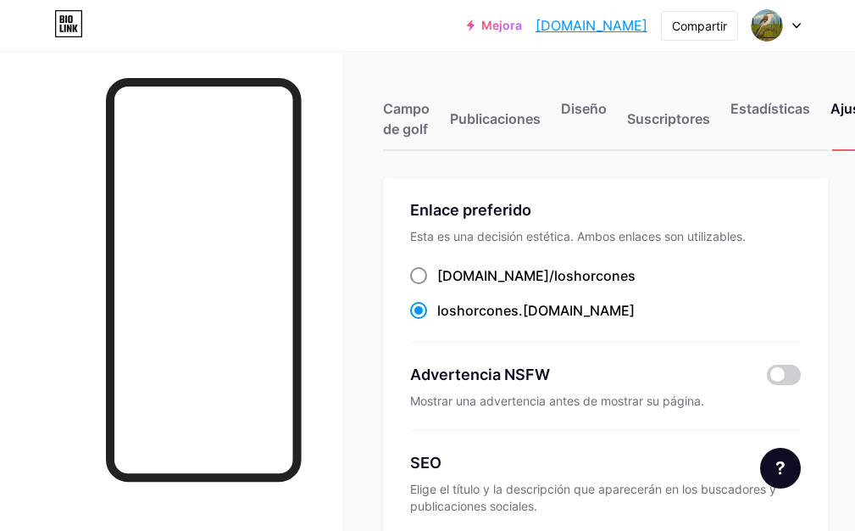
click at [427, 280] on span at bounding box center [418, 275] width 17 height 17
click at [437, 286] on input "bio.link/loshorcones ​" at bounding box center [442, 291] width 11 height 11
radio input "true"
click at [425, 268] on span at bounding box center [418, 275] width 17 height 17
click at [437, 286] on input "bio.link/loshorcones ​" at bounding box center [442, 291] width 11 height 11
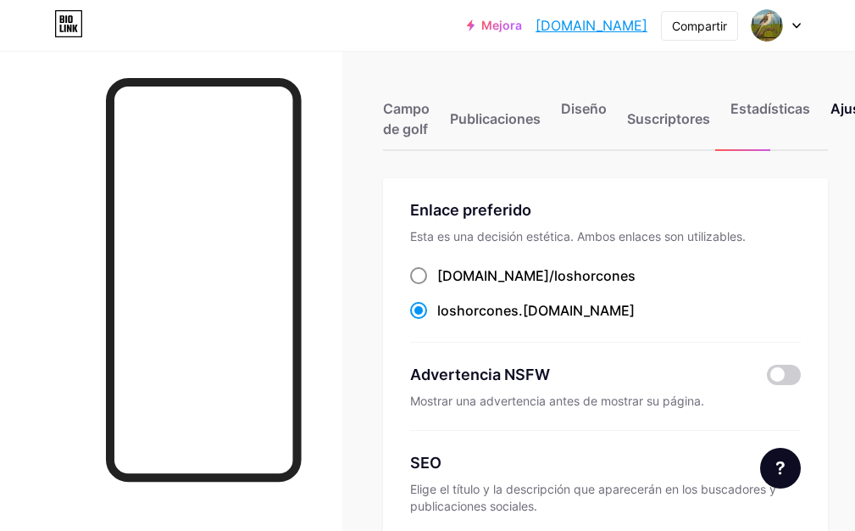
radio input "true"
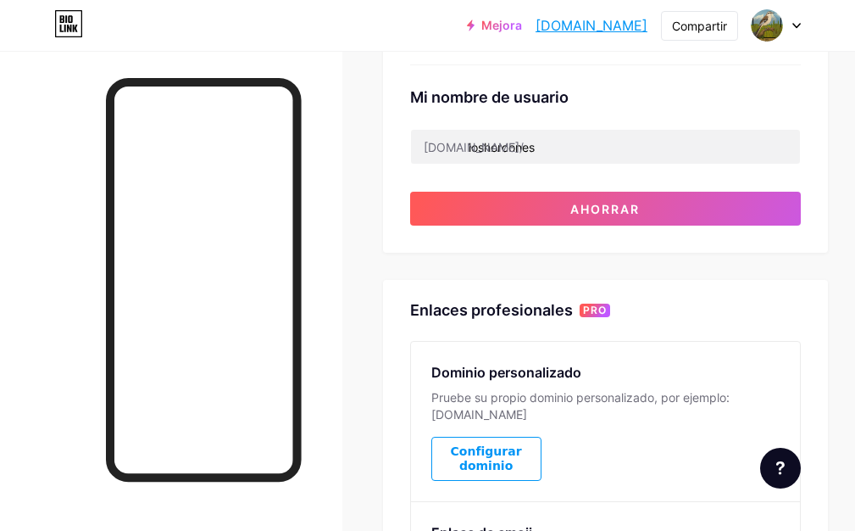
scroll to position [763, 0]
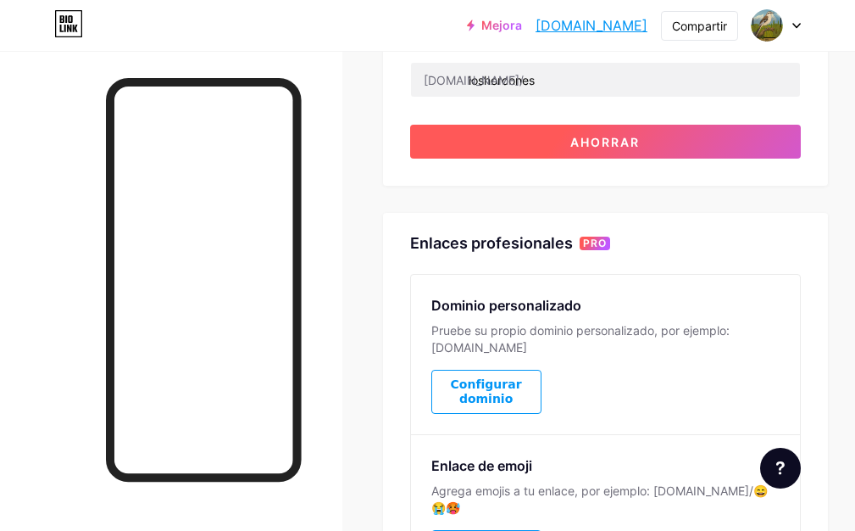
click at [640, 135] on font "Ahorrar" at bounding box center [606, 142] width 70 height 14
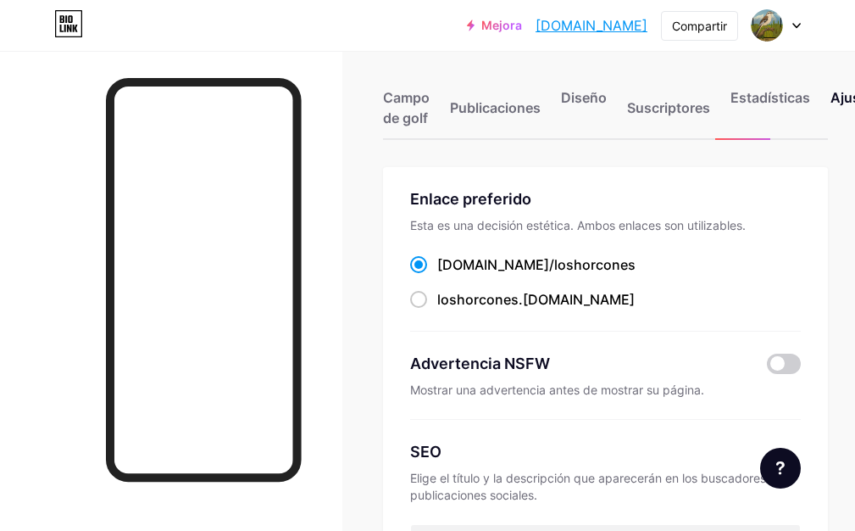
scroll to position [0, 0]
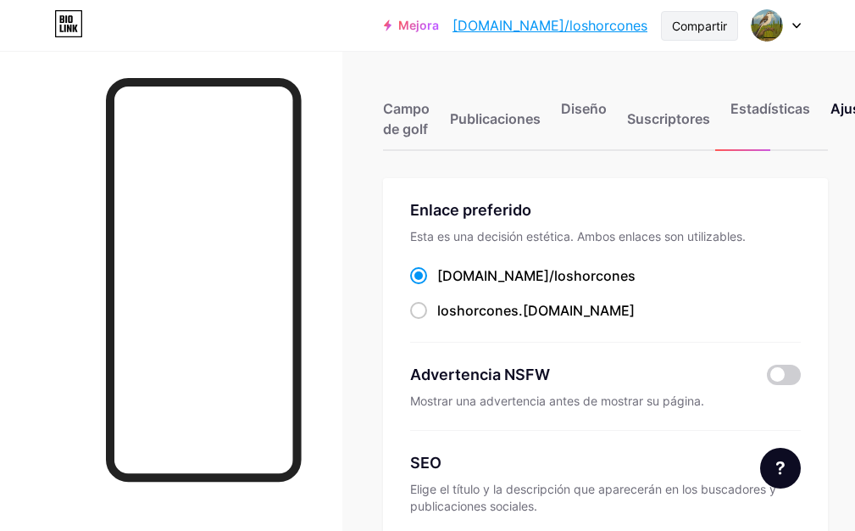
click at [726, 22] on font "Compartir" at bounding box center [699, 26] width 55 height 14
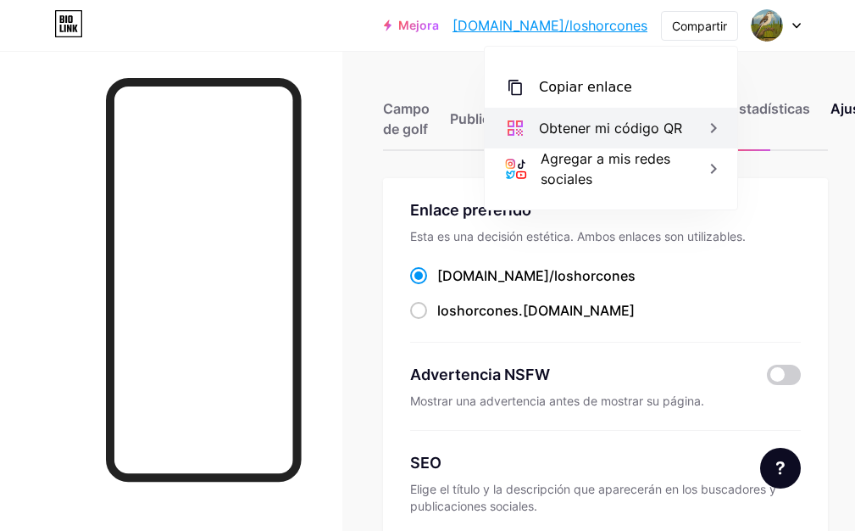
click at [698, 134] on div "Obtener mi código QR" at bounding box center [611, 128] width 253 height 41
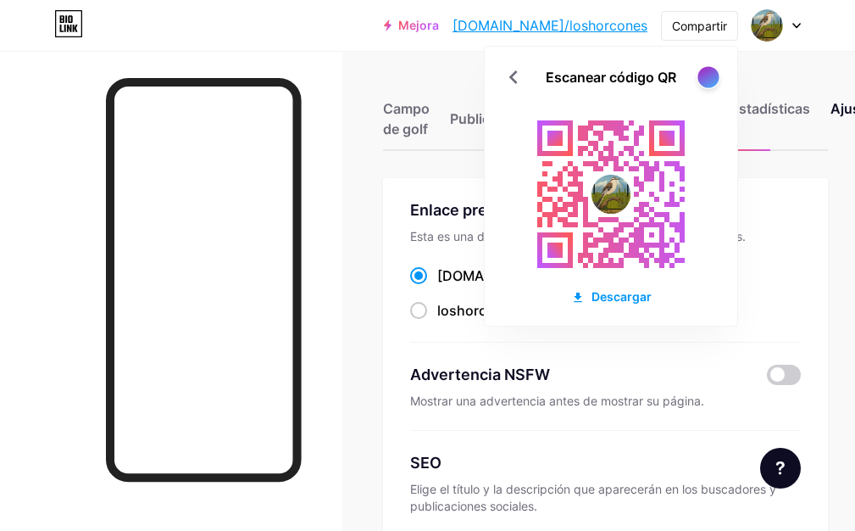
click at [706, 83] on div at bounding box center [708, 76] width 21 height 21
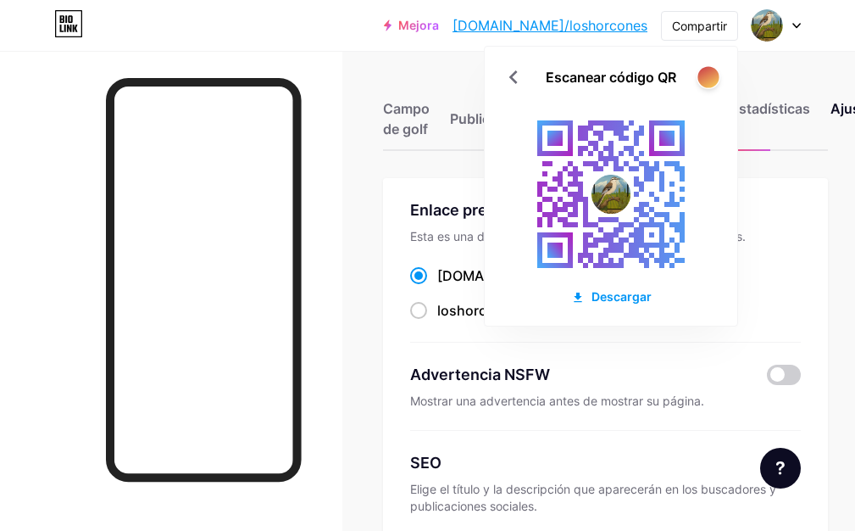
click at [711, 81] on div at bounding box center [708, 76] width 21 height 21
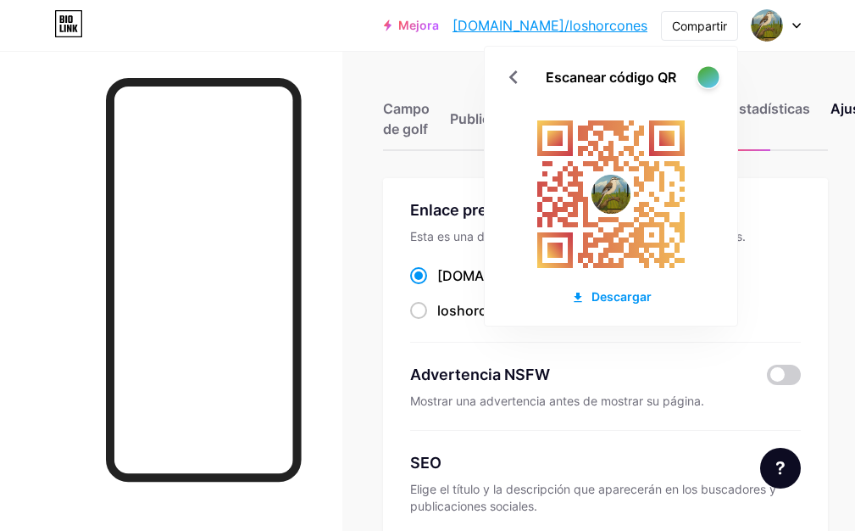
click at [711, 81] on div at bounding box center [708, 76] width 21 height 21
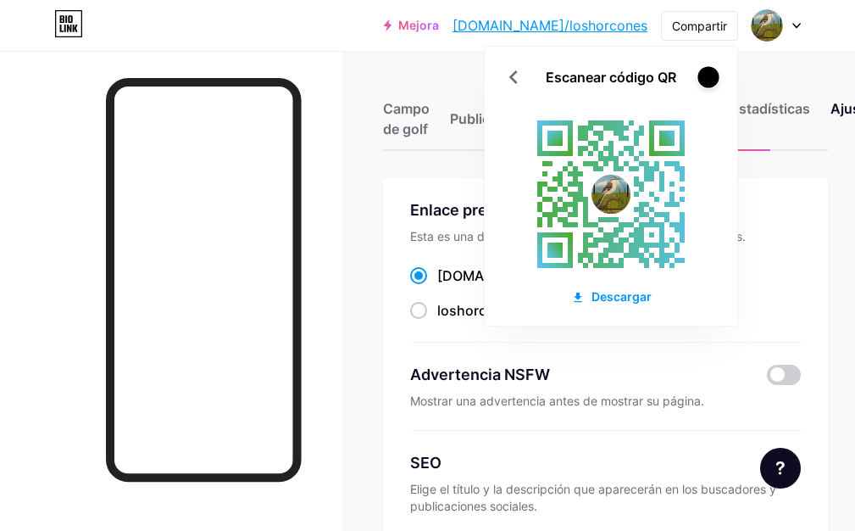
click at [711, 81] on div at bounding box center [708, 76] width 21 height 21
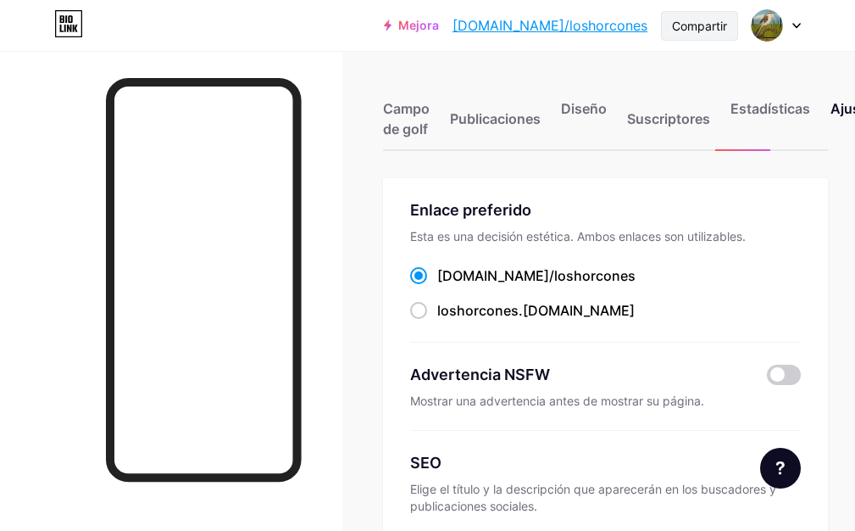
click at [678, 33] on div "Compartir" at bounding box center [699, 26] width 55 height 18
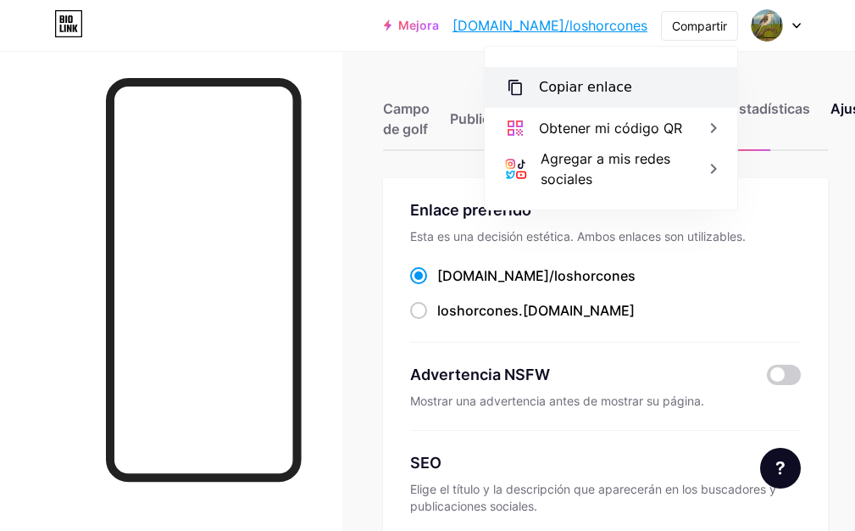
click at [627, 83] on div "Copiar enlace" at bounding box center [611, 87] width 253 height 41
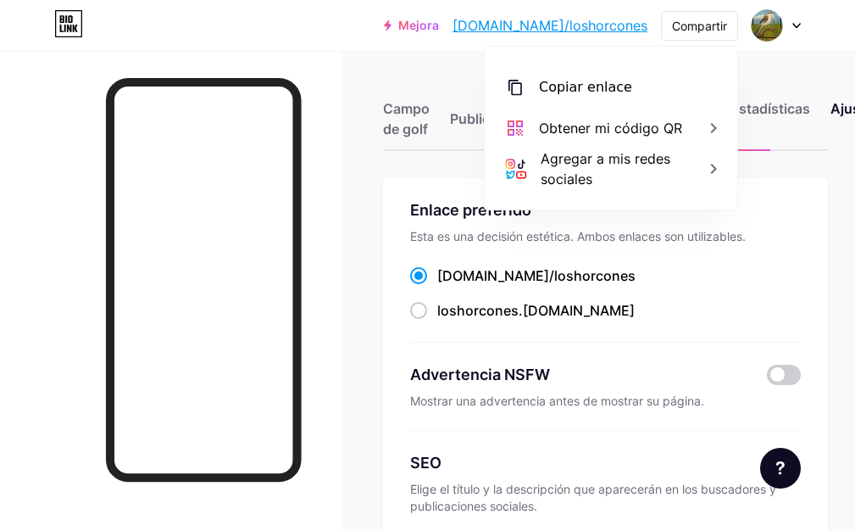
click at [642, 297] on div "bio.link/loshorcones ​ loshorcones .bio.link" at bounding box center [605, 293] width 391 height 56
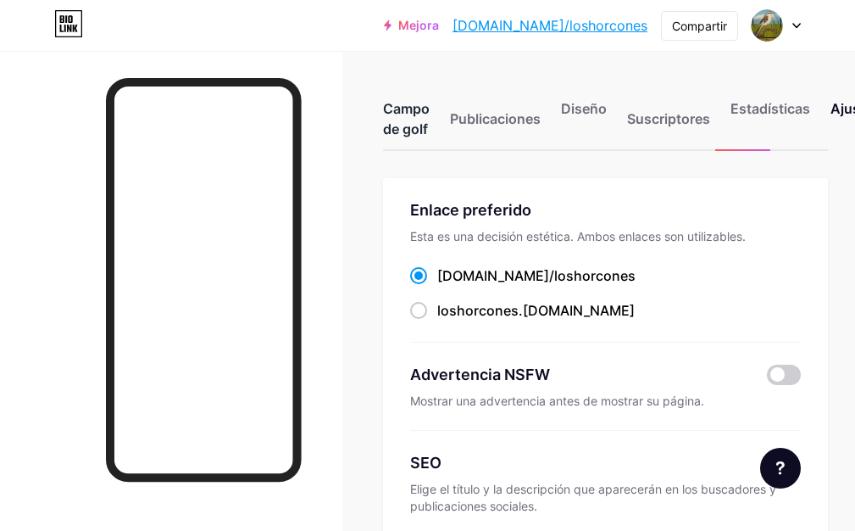
click at [426, 121] on font "Campo de golf" at bounding box center [406, 118] width 47 height 37
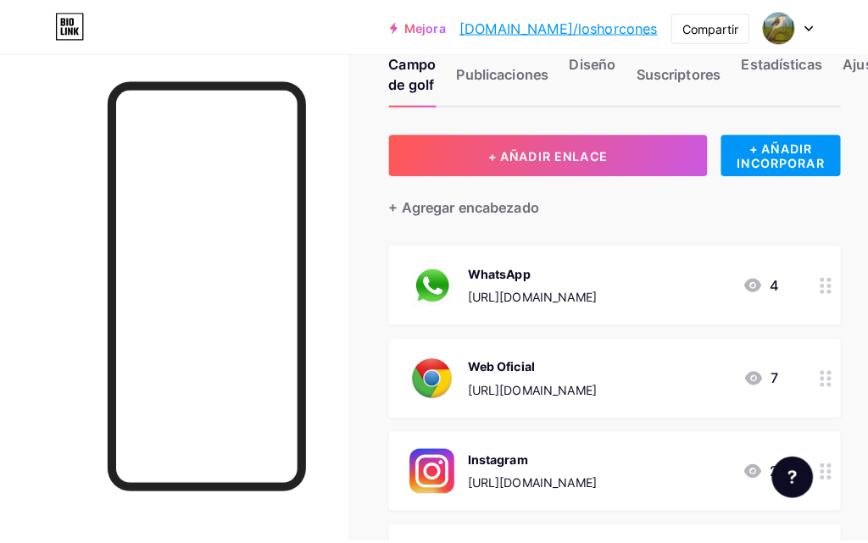
scroll to position [85, 0]
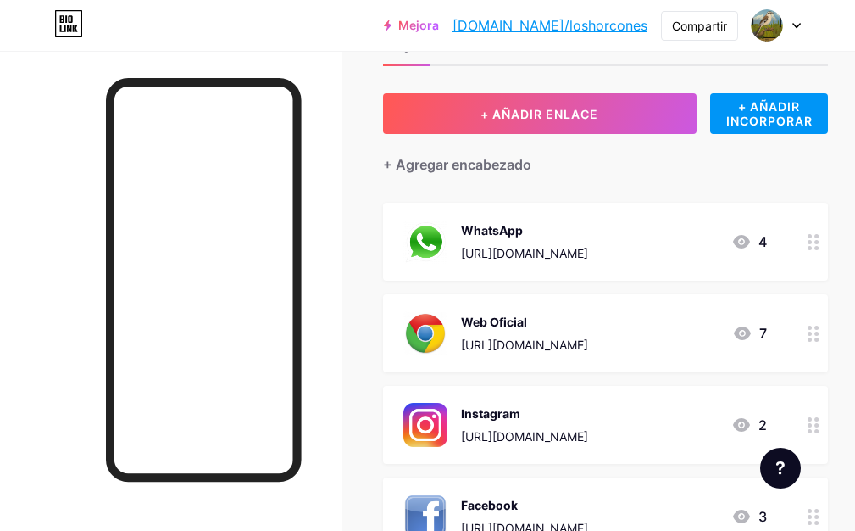
click at [588, 246] on font "https://wa.me/message/T5LKDRAC3SSLN1" at bounding box center [524, 253] width 127 height 14
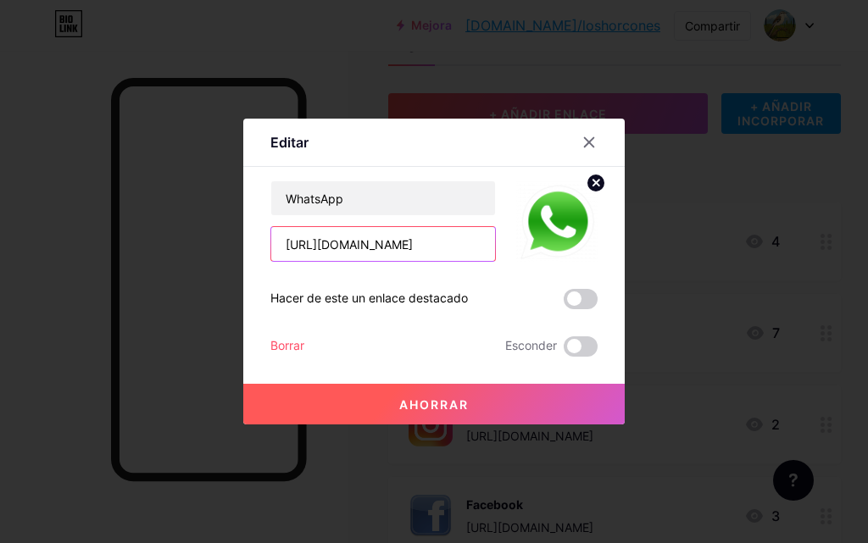
scroll to position [0, 47]
drag, startPoint x: 286, startPoint y: 245, endPoint x: 517, endPoint y: 248, distance: 231.5
click at [526, 244] on div "WhatsApp https://wa.me/message/T5LKDRAC3SSLN1" at bounding box center [433, 221] width 327 height 81
paste input "549261276965"
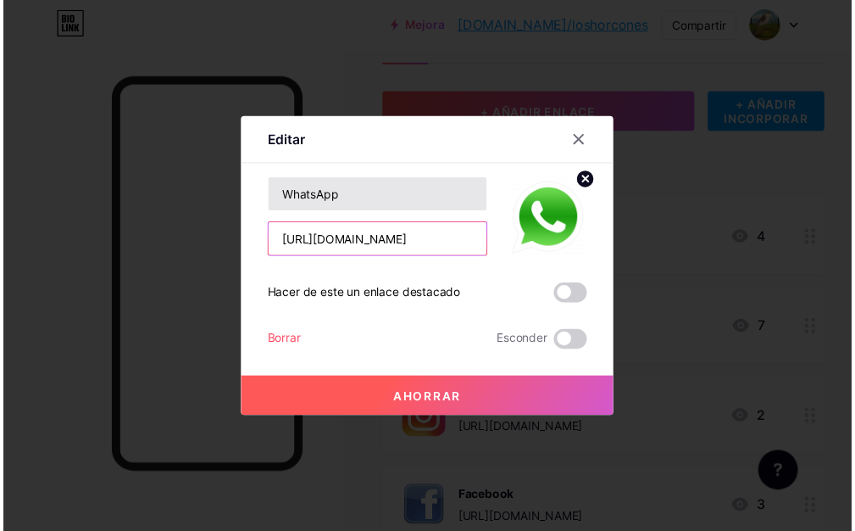
scroll to position [0, 0]
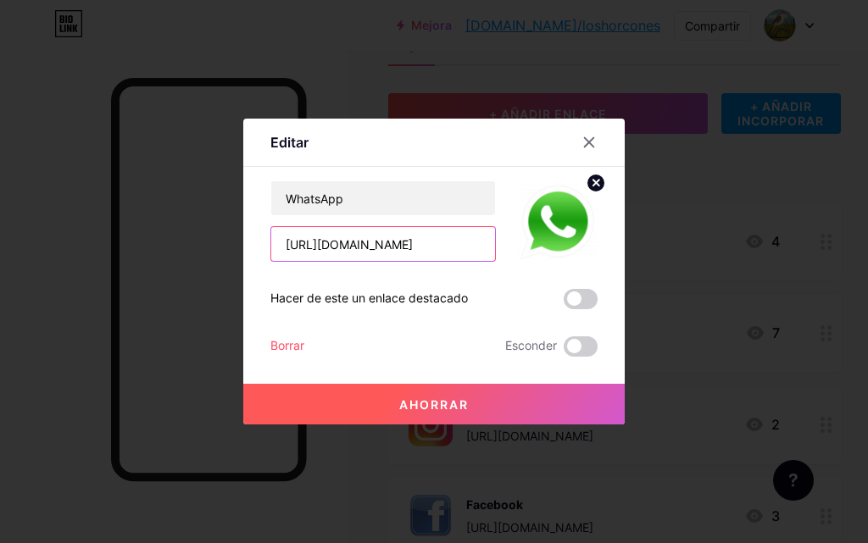
type input "[URL][DOMAIN_NAME]"
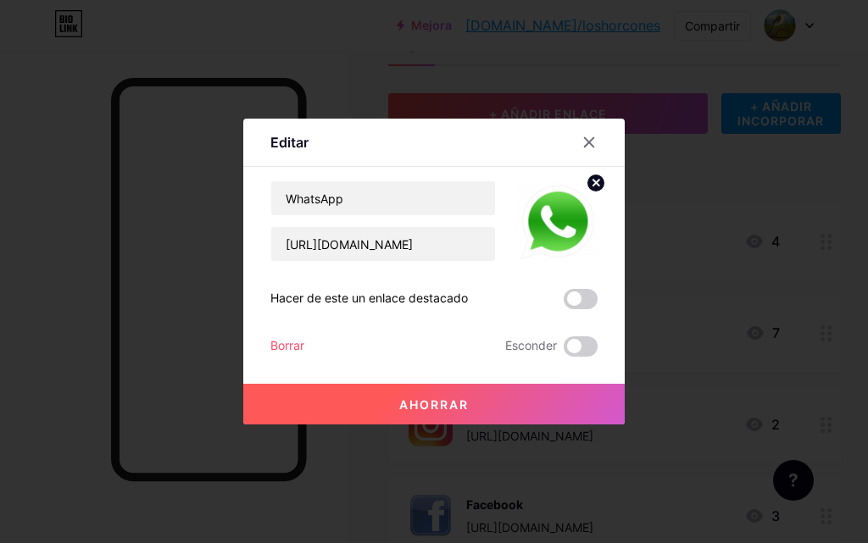
click at [441, 399] on font "Ahorrar" at bounding box center [434, 405] width 70 height 14
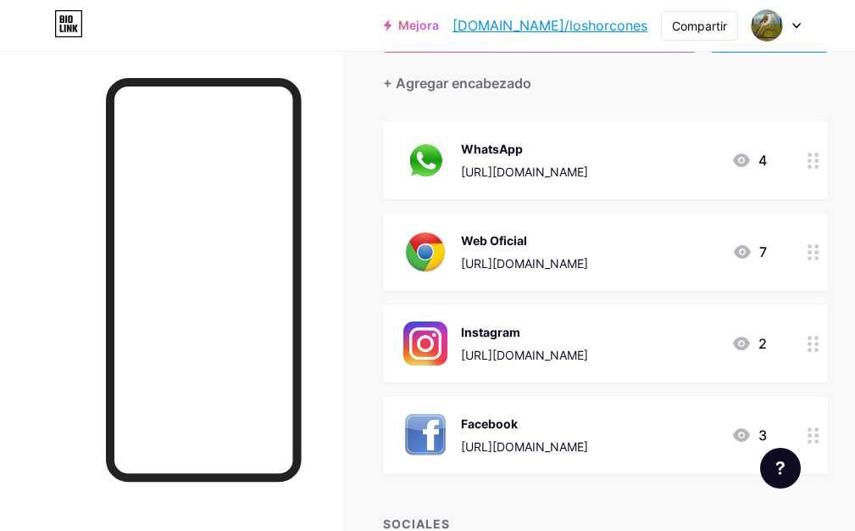
scroll to position [254, 0]
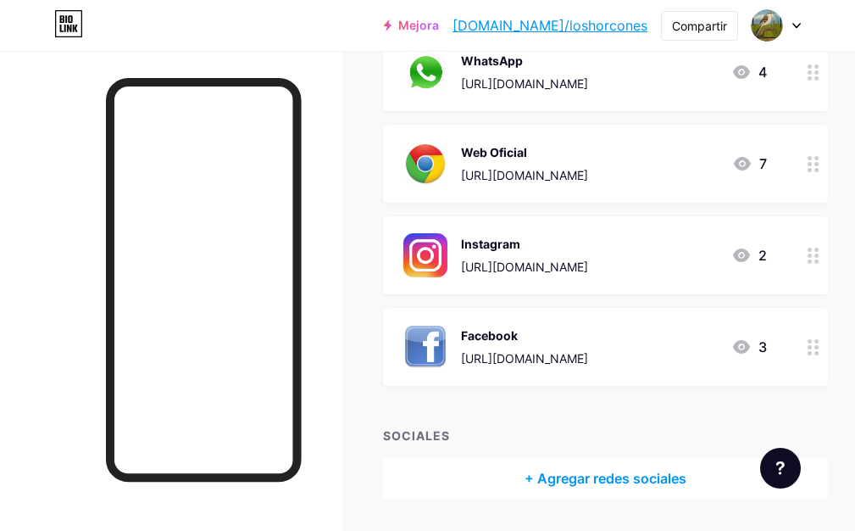
click at [502, 256] on div "Instagram https://www.instagram.com/tomerocerveza/" at bounding box center [524, 255] width 127 height 44
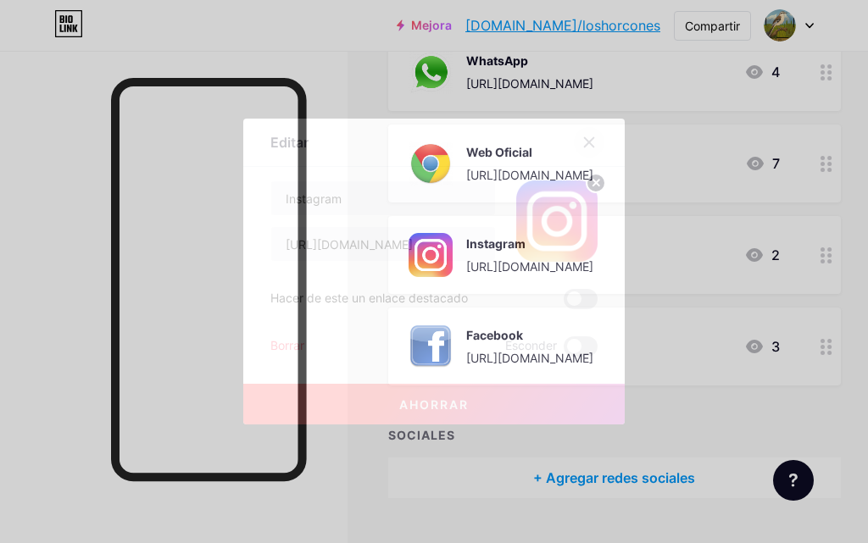
click at [590, 147] on icon at bounding box center [589, 143] width 14 height 14
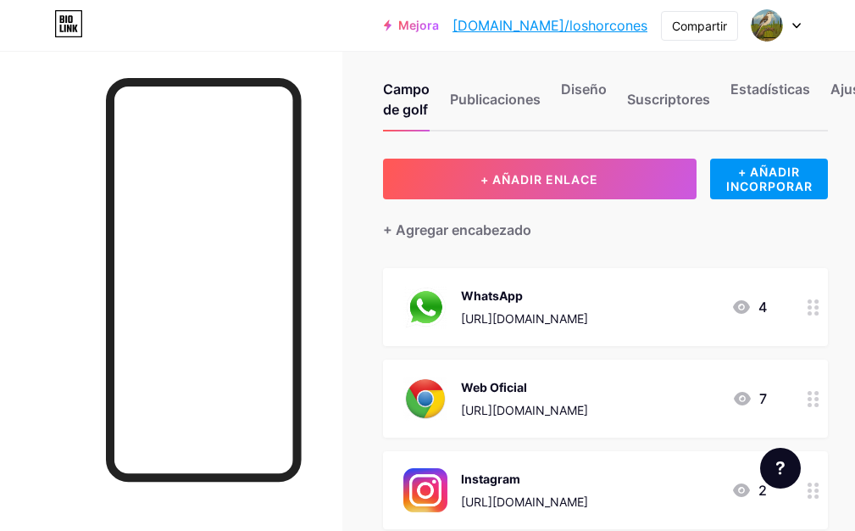
scroll to position [0, 0]
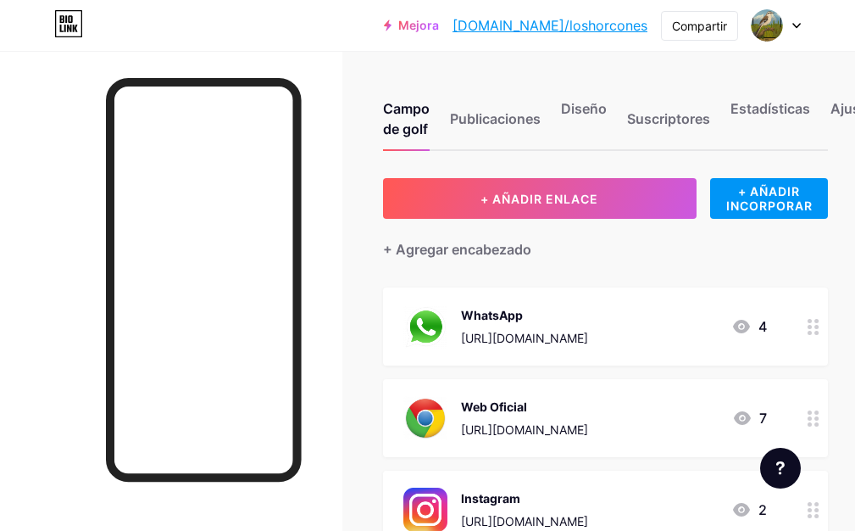
click at [575, 337] on font "https://wa.me/message/T5LKDRAC3SSLN1" at bounding box center [524, 338] width 127 height 14
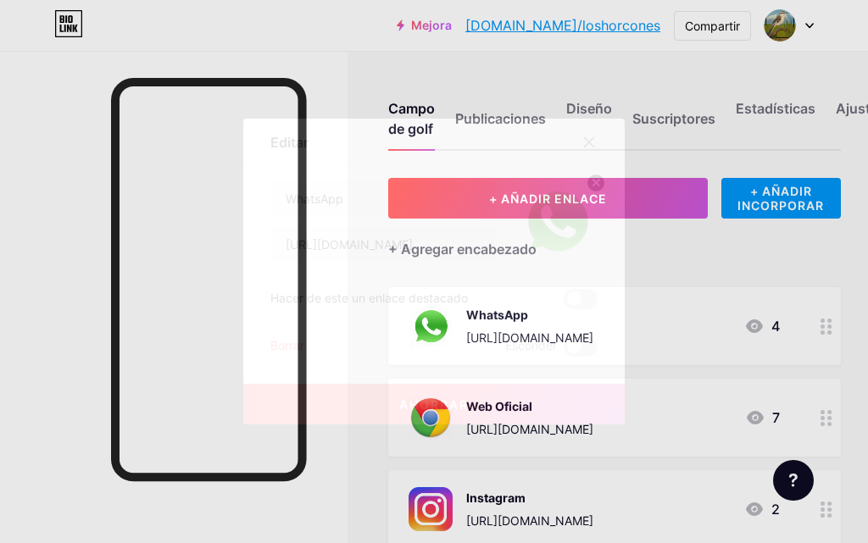
click at [484, 394] on button "Ahorrar" at bounding box center [434, 404] width 382 height 41
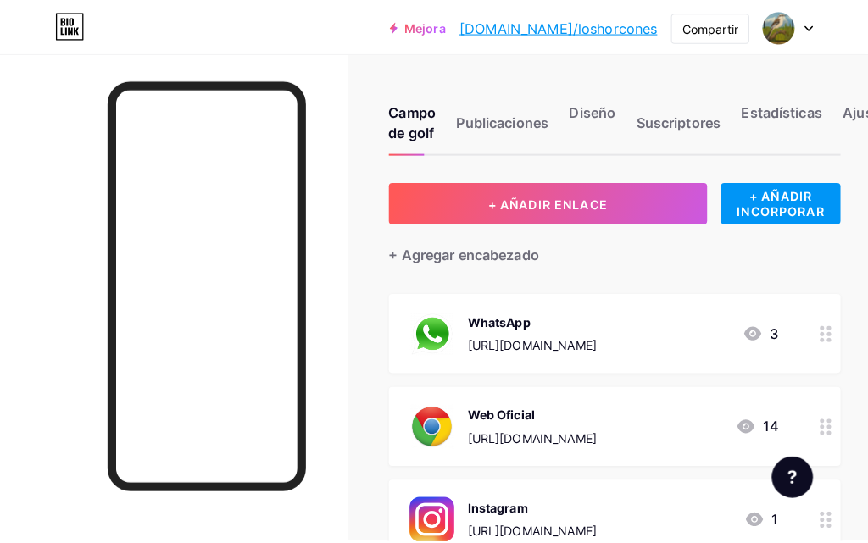
scroll to position [85, 0]
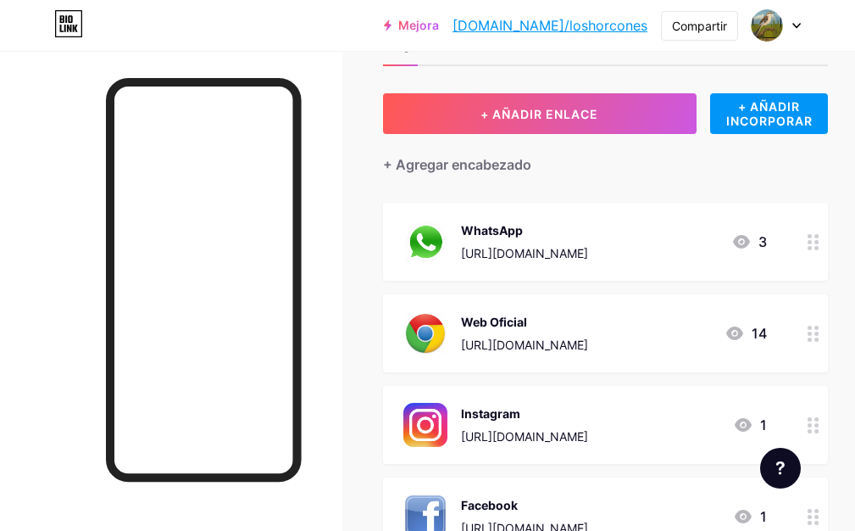
click at [521, 418] on font "Instagram" at bounding box center [490, 413] width 59 height 14
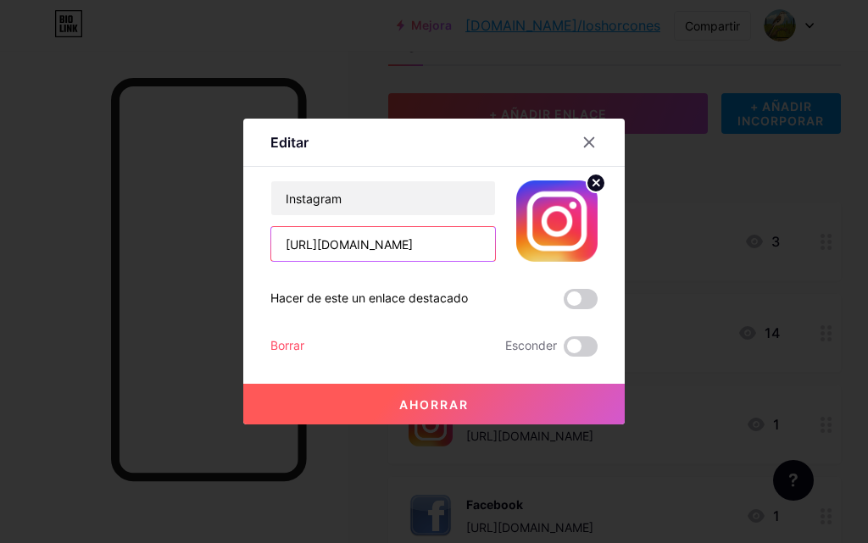
scroll to position [0, 53]
drag, startPoint x: 283, startPoint y: 246, endPoint x: 553, endPoint y: 242, distance: 269.6
click at [553, 242] on div "Instagram [URL][DOMAIN_NAME]" at bounding box center [433, 221] width 327 height 81
paste input "loshorconescerveza?igsh=Z3doZTlkZzIwcGsy"
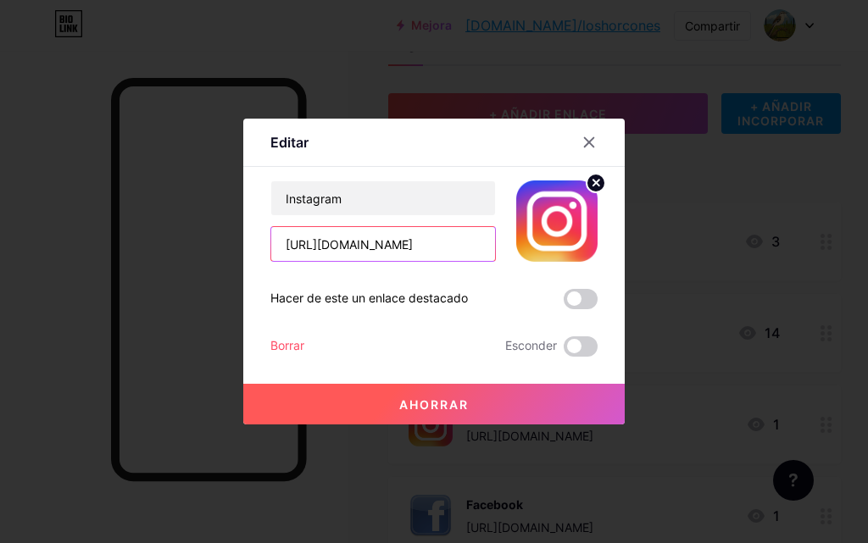
type input "[URL][DOMAIN_NAME]"
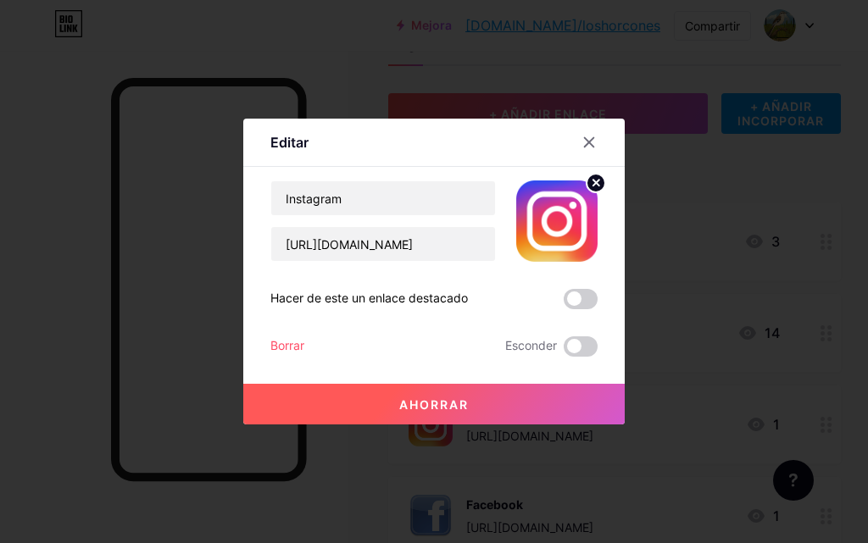
click at [434, 413] on button "Ahorrar" at bounding box center [434, 404] width 382 height 41
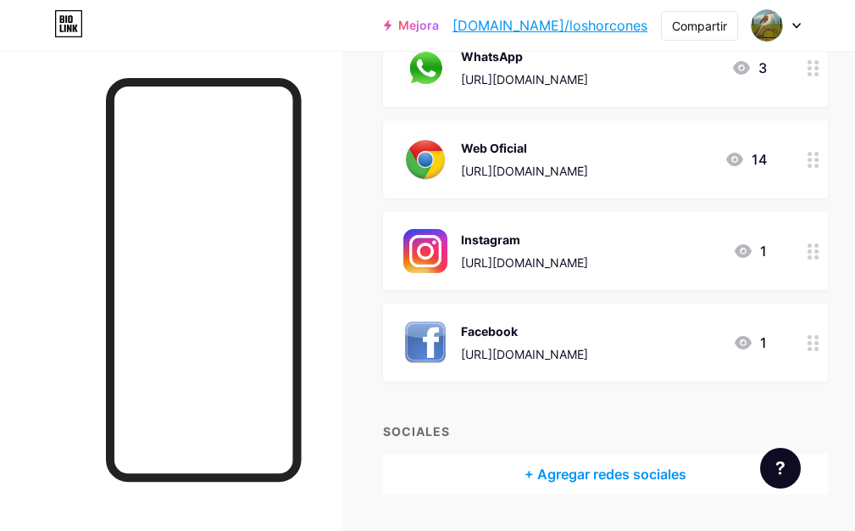
scroll to position [221, 0]
